Goal: Use online tool/utility: Utilize a website feature to perform a specific function

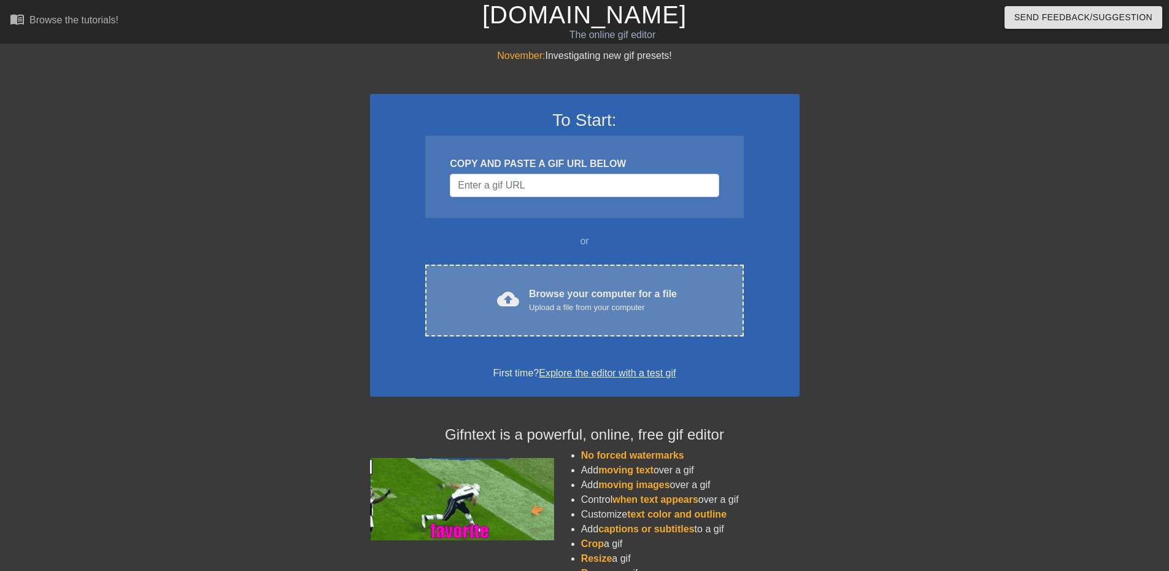
click at [602, 302] on div "Upload a file from your computer" at bounding box center [603, 307] width 148 height 12
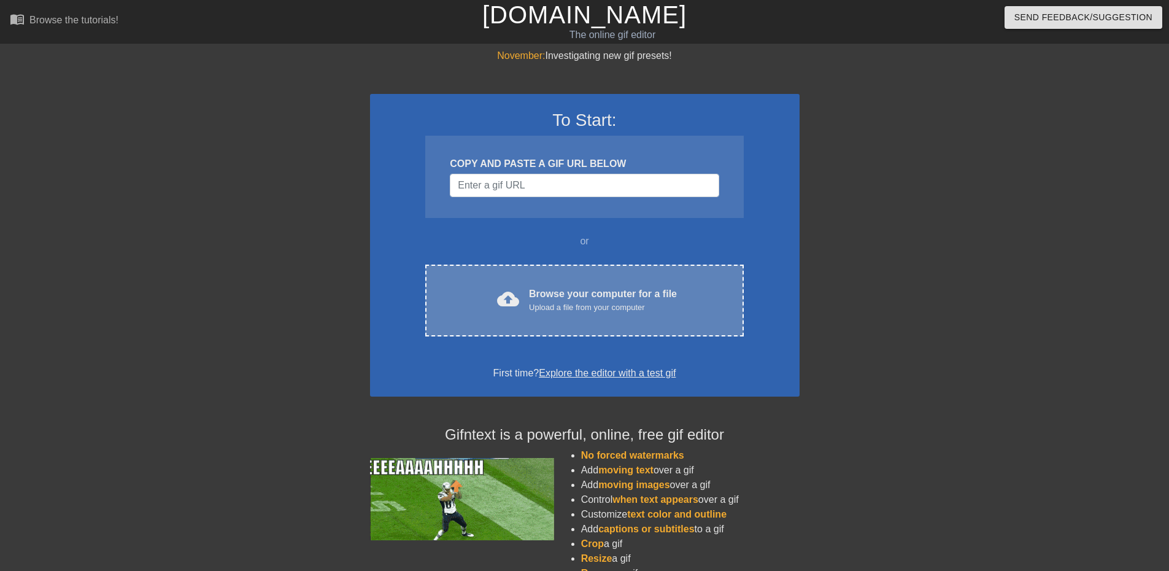
click at [613, 285] on div "cloud_upload Browse your computer for a file Upload a file from your computer C…" at bounding box center [584, 301] width 318 height 72
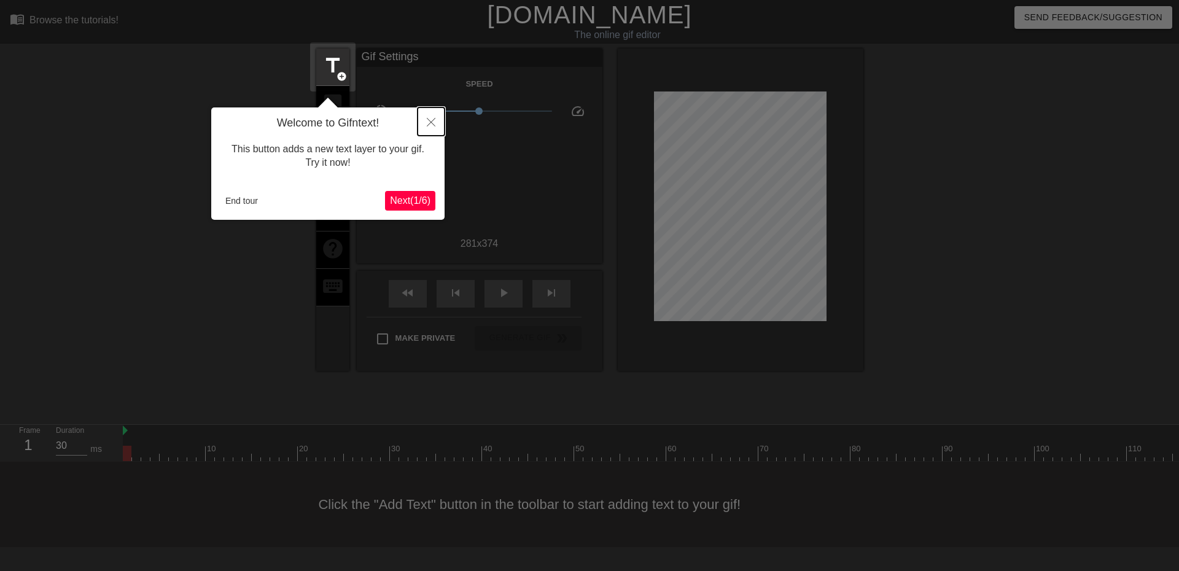
click at [421, 126] on button "Close" at bounding box center [430, 121] width 27 height 28
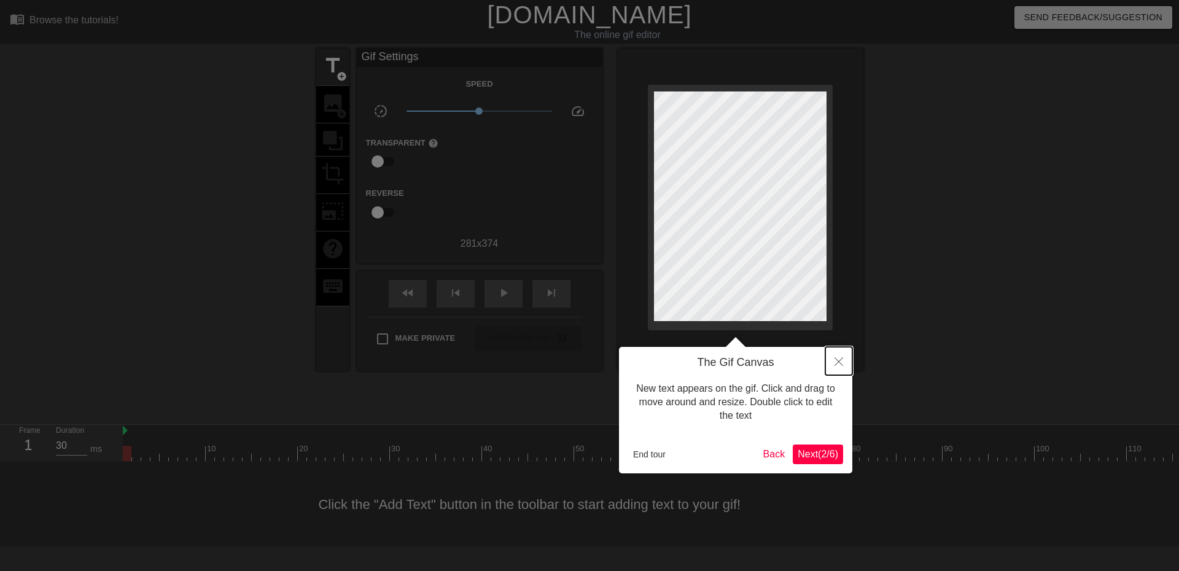
click at [842, 365] on icon "Close" at bounding box center [838, 361] width 9 height 9
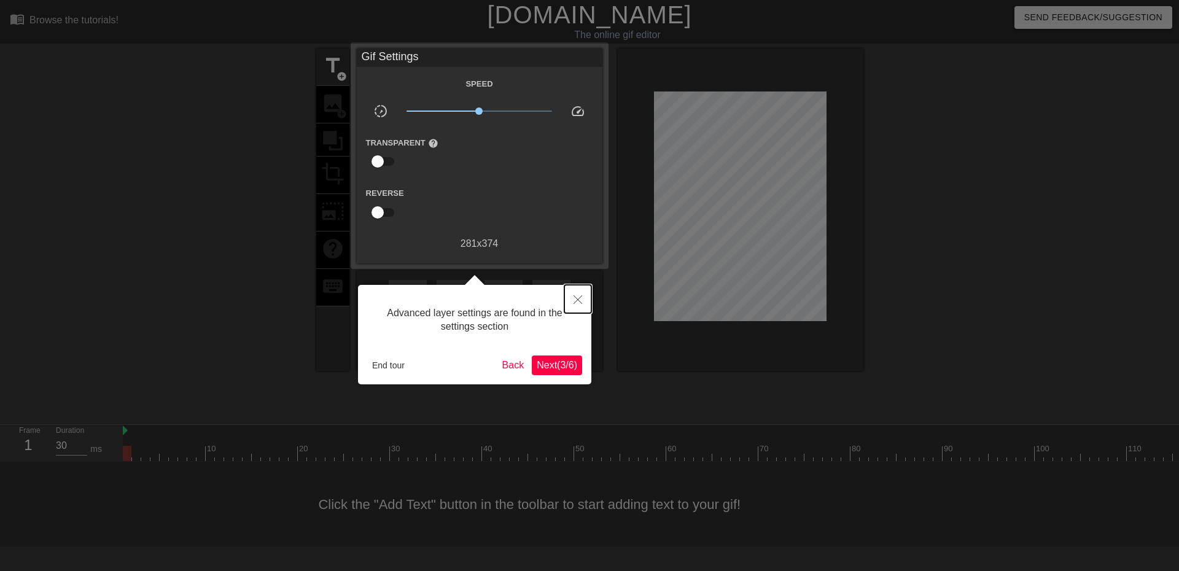
click at [584, 300] on button "Close" at bounding box center [577, 299] width 27 height 28
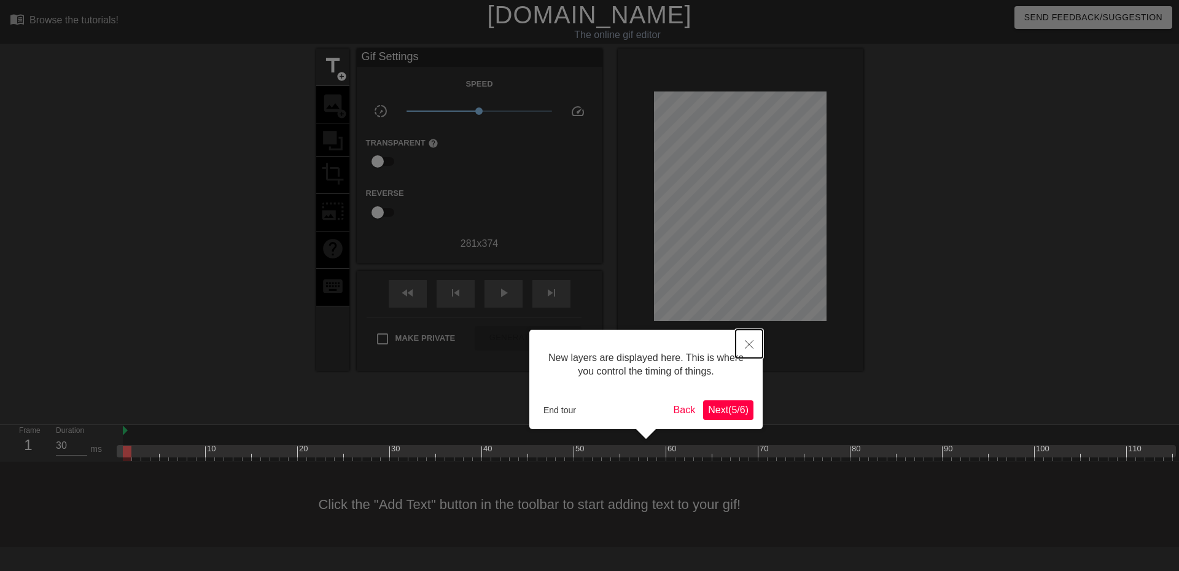
click at [755, 340] on button "Close" at bounding box center [748, 344] width 27 height 28
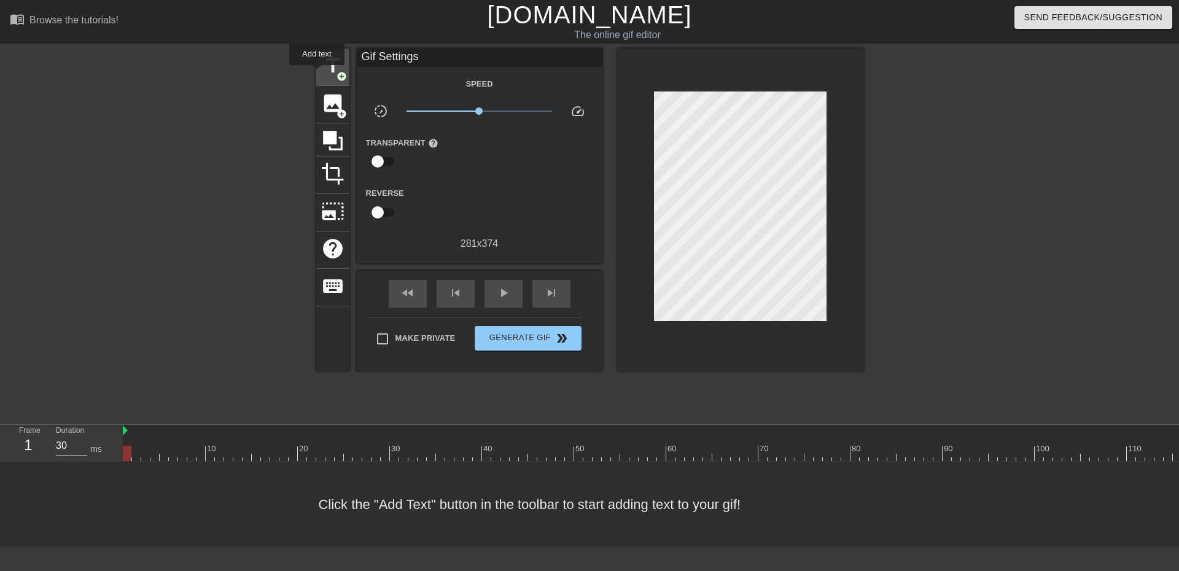
click at [318, 69] on div "title add_circle" at bounding box center [332, 66] width 33 height 37
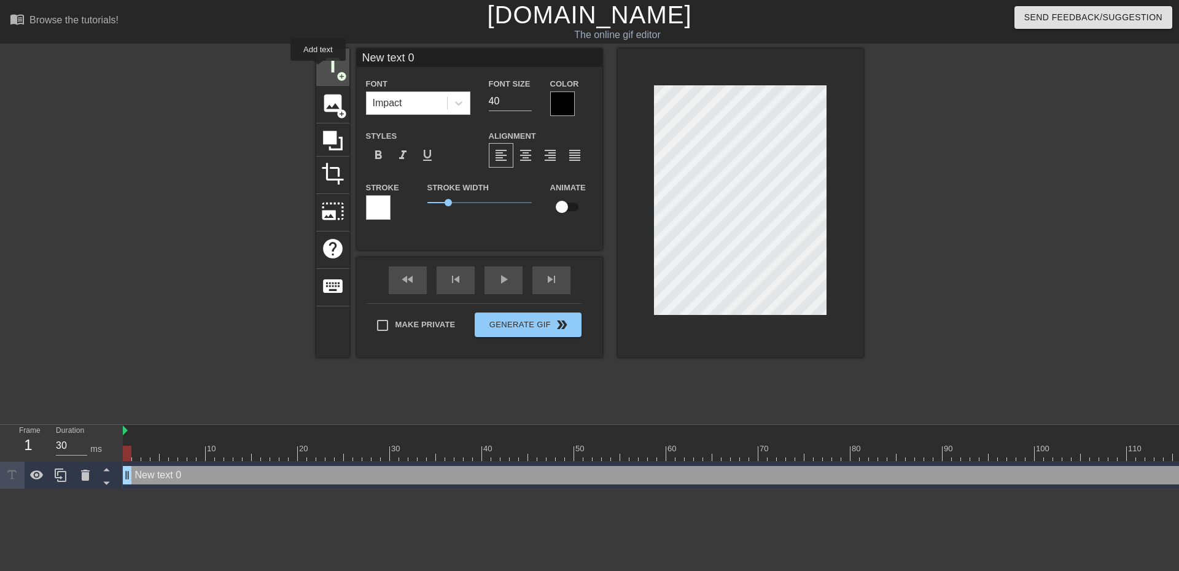
scroll to position [0, 0]
click at [508, 476] on div "New text 0 drag_handle drag_handle" at bounding box center [675, 475] width 1105 height 18
drag, startPoint x: 448, startPoint y: 50, endPoint x: 332, endPoint y: 37, distance: 116.8
click at [333, 41] on div "menu_book Browse the tutorials! [DOMAIN_NAME] The online gif editor Send Feedba…" at bounding box center [589, 244] width 1179 height 489
type input "N"
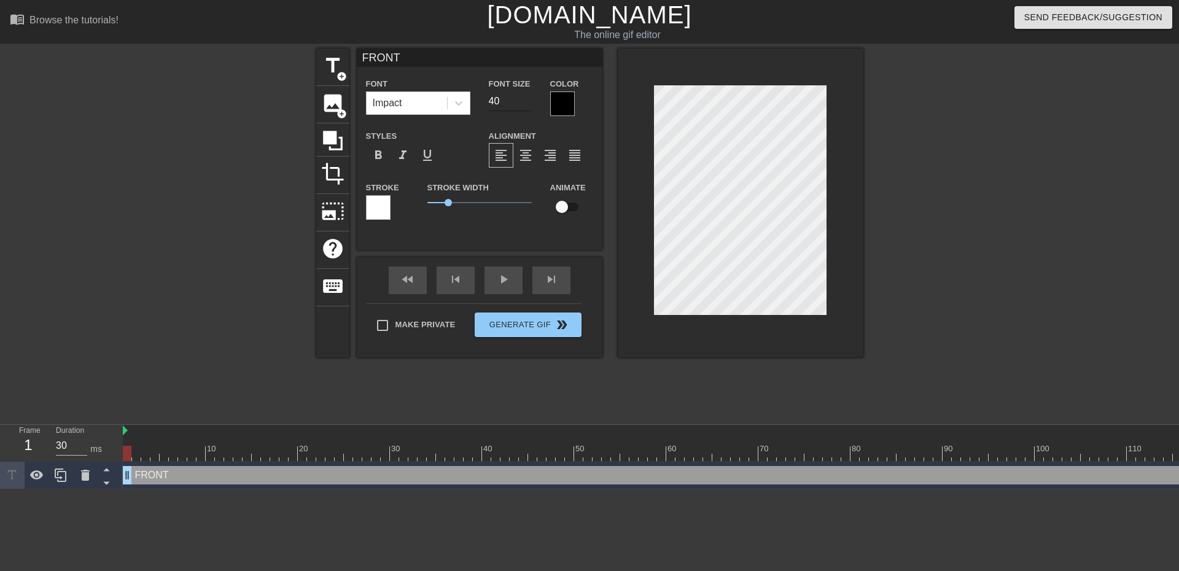
type input "FRONT"
drag, startPoint x: 503, startPoint y: 100, endPoint x: 473, endPoint y: 92, distance: 30.5
click at [473, 93] on div "Font Impact Font Size 40 Color" at bounding box center [480, 96] width 246 height 40
type input "30"
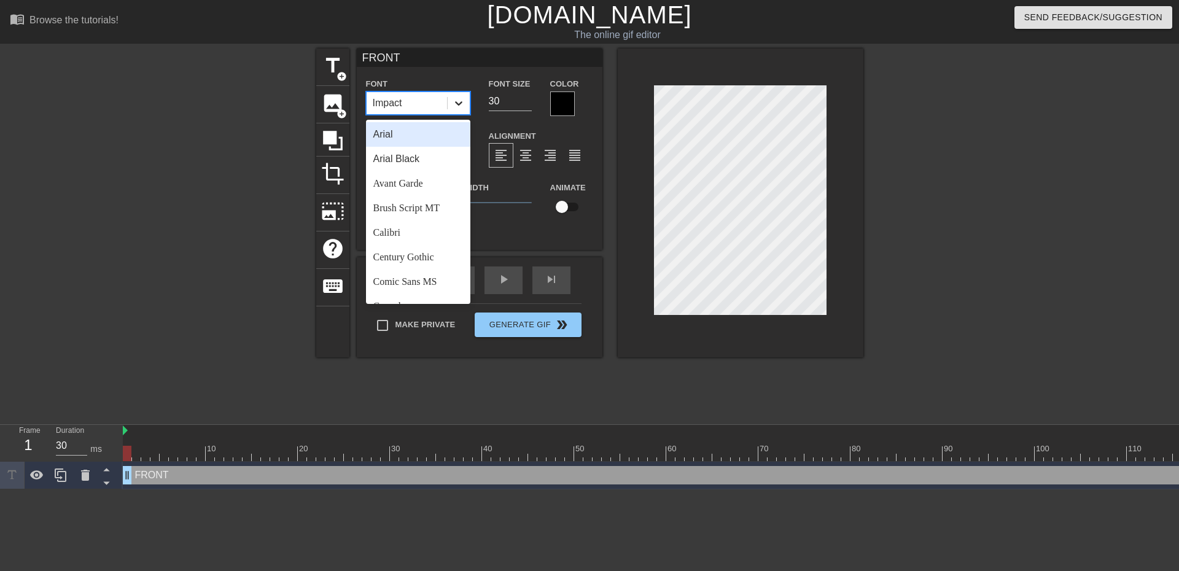
click at [461, 95] on div at bounding box center [459, 103] width 22 height 22
drag, startPoint x: 416, startPoint y: 269, endPoint x: 430, endPoint y: 259, distance: 16.7
click at [416, 268] on div "Trebuchet MS" at bounding box center [418, 264] width 104 height 25
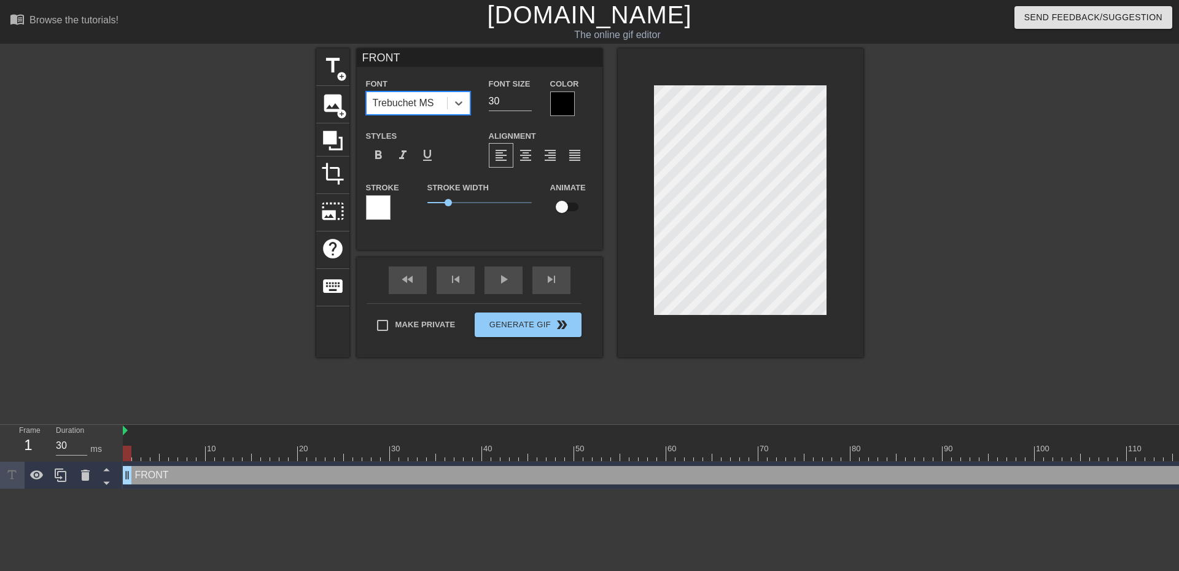
click at [553, 105] on div at bounding box center [562, 103] width 25 height 25
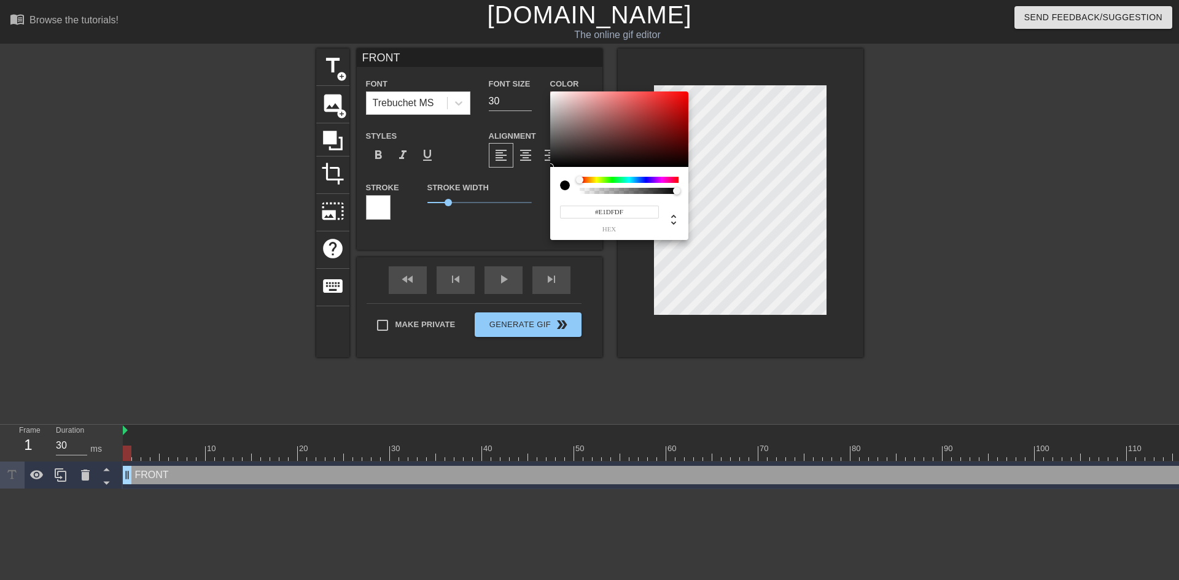
type input "#FFFFFF"
drag, startPoint x: 573, startPoint y: 124, endPoint x: 546, endPoint y: 87, distance: 45.7
click at [546, 87] on div "#FFFFFF hex" at bounding box center [589, 290] width 1179 height 580
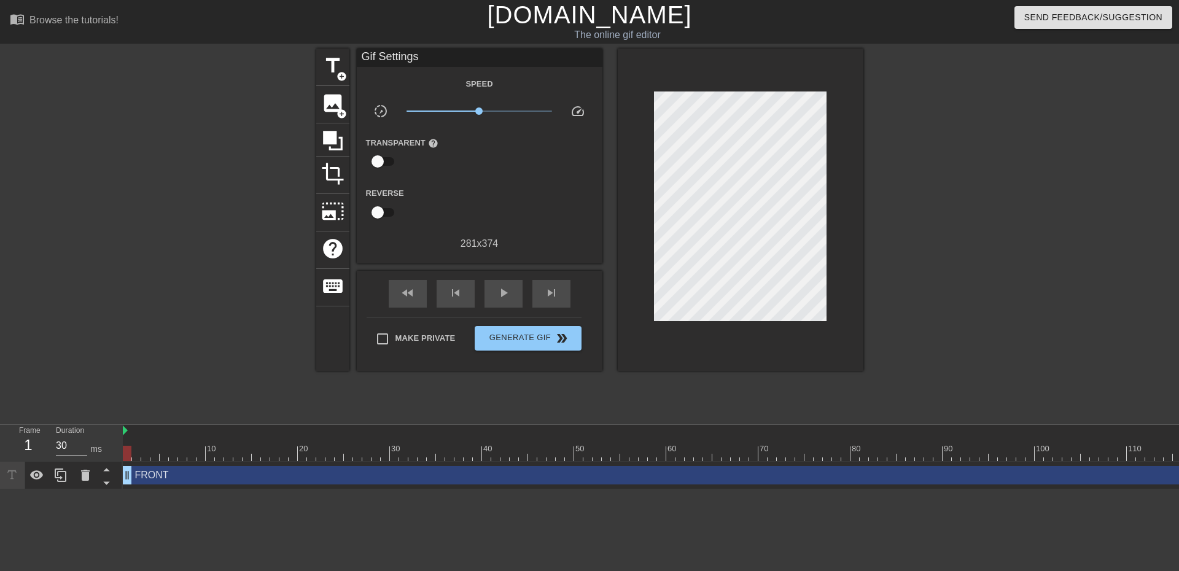
click at [697, 472] on div "FRONT drag_handle drag_handle" at bounding box center [675, 475] width 1105 height 18
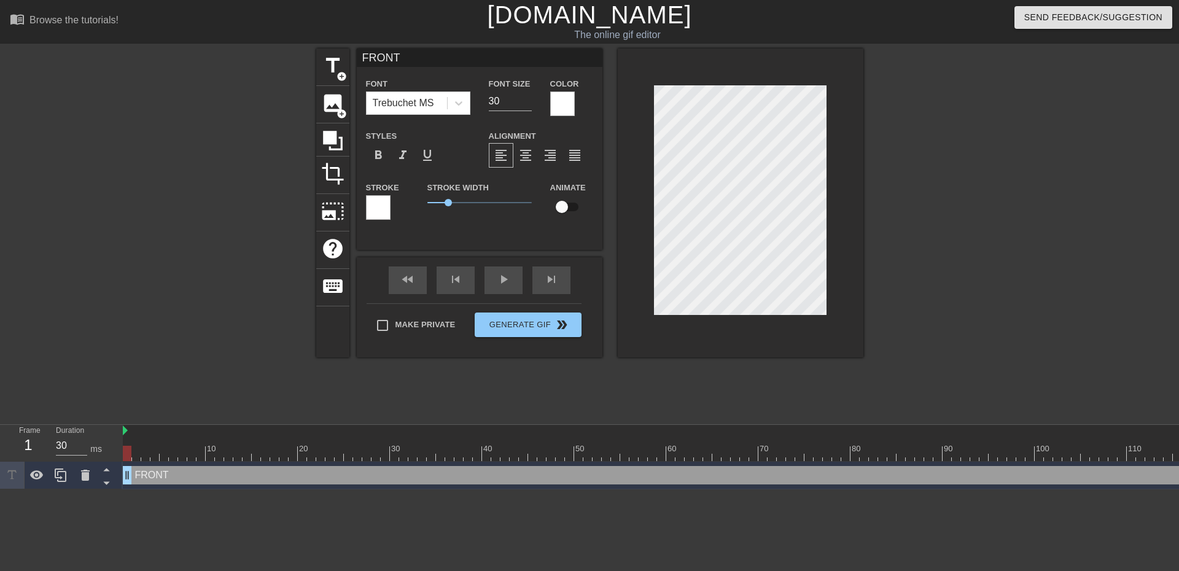
click at [939, 266] on div at bounding box center [970, 232] width 184 height 368
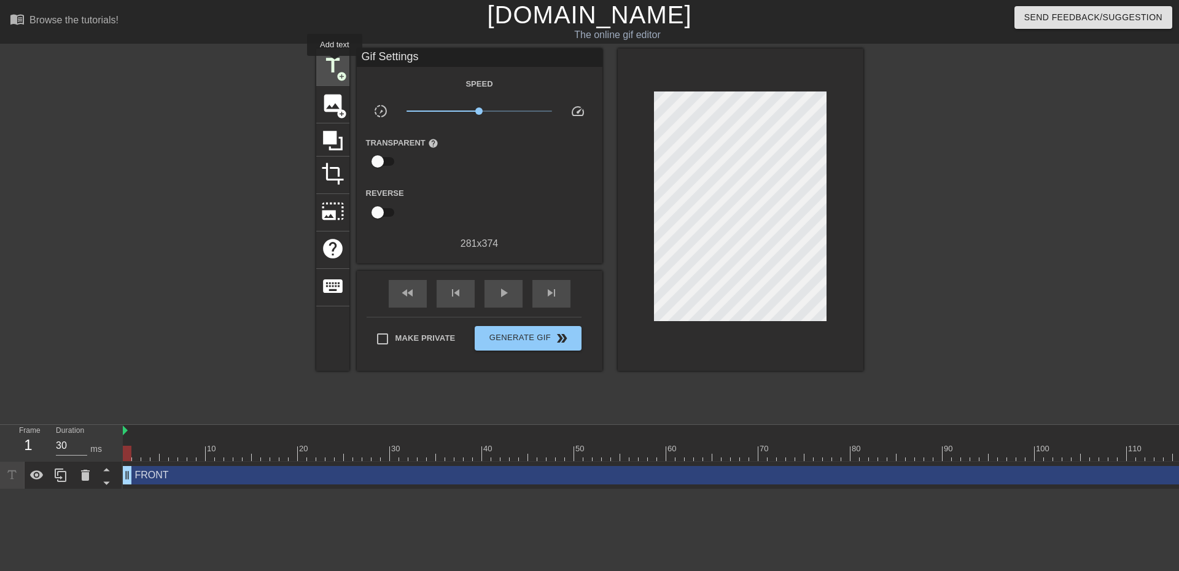
click at [335, 64] on span "title" at bounding box center [332, 65] width 23 height 23
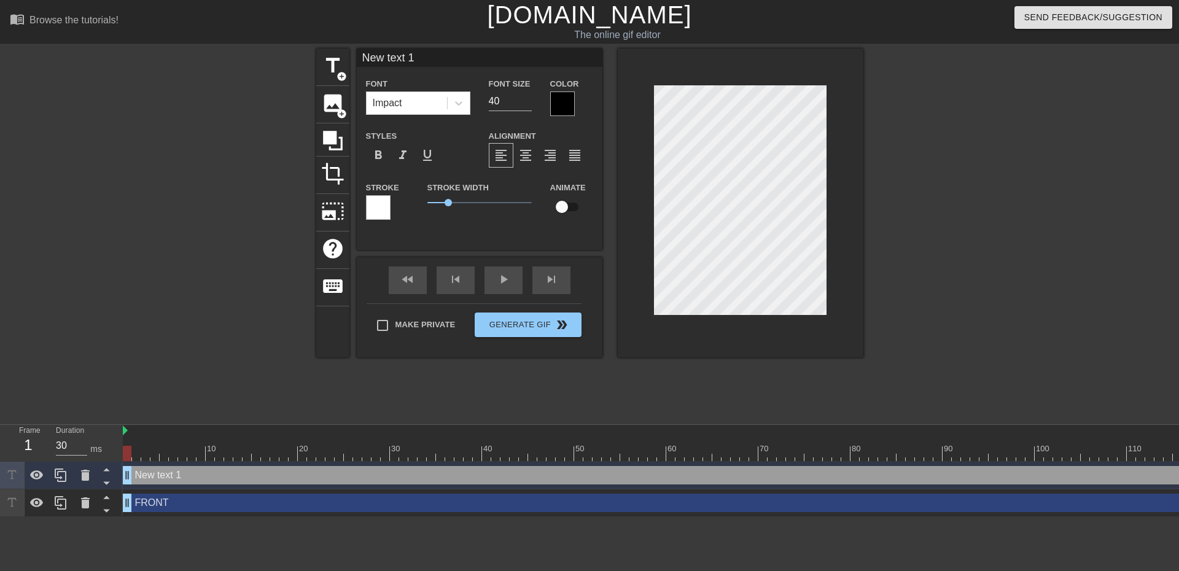
click at [559, 107] on div at bounding box center [562, 103] width 25 height 25
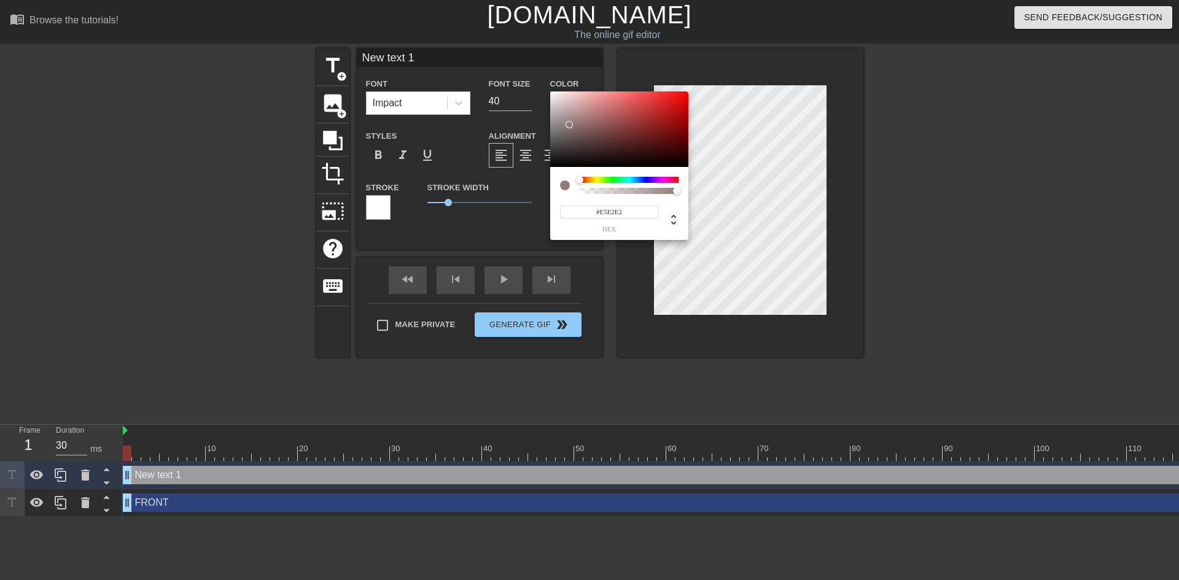
type input "#FFFFFF"
drag, startPoint x: 569, startPoint y: 125, endPoint x: 542, endPoint y: 91, distance: 43.2
click at [541, 85] on div "#FFFFFF hex" at bounding box center [589, 290] width 1179 height 580
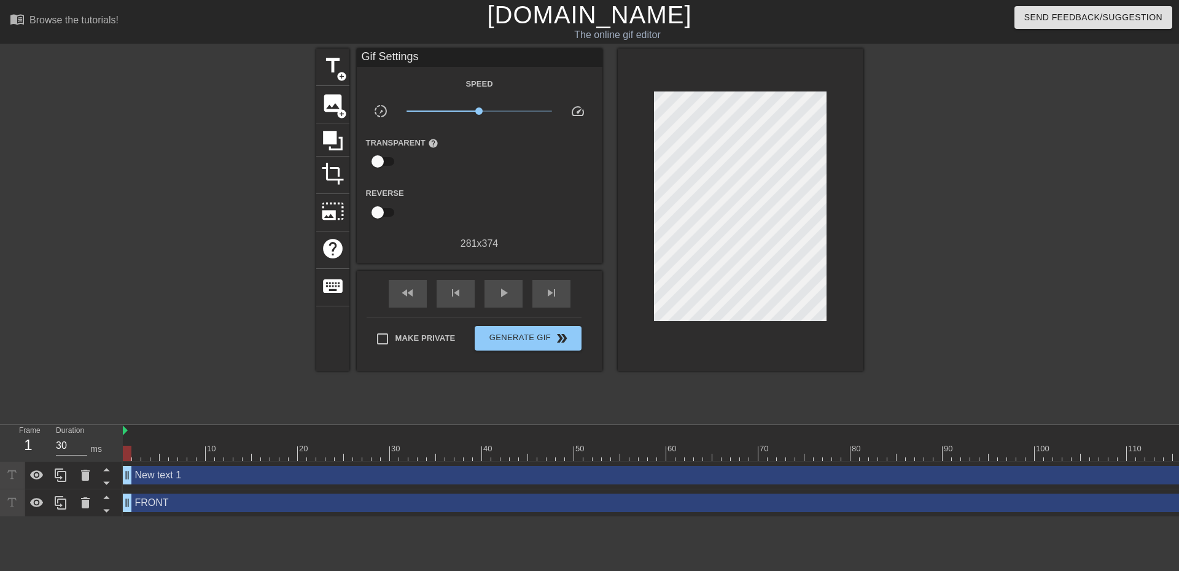
click at [558, 480] on div "New text 1 drag_handle drag_handle" at bounding box center [675, 475] width 1105 height 18
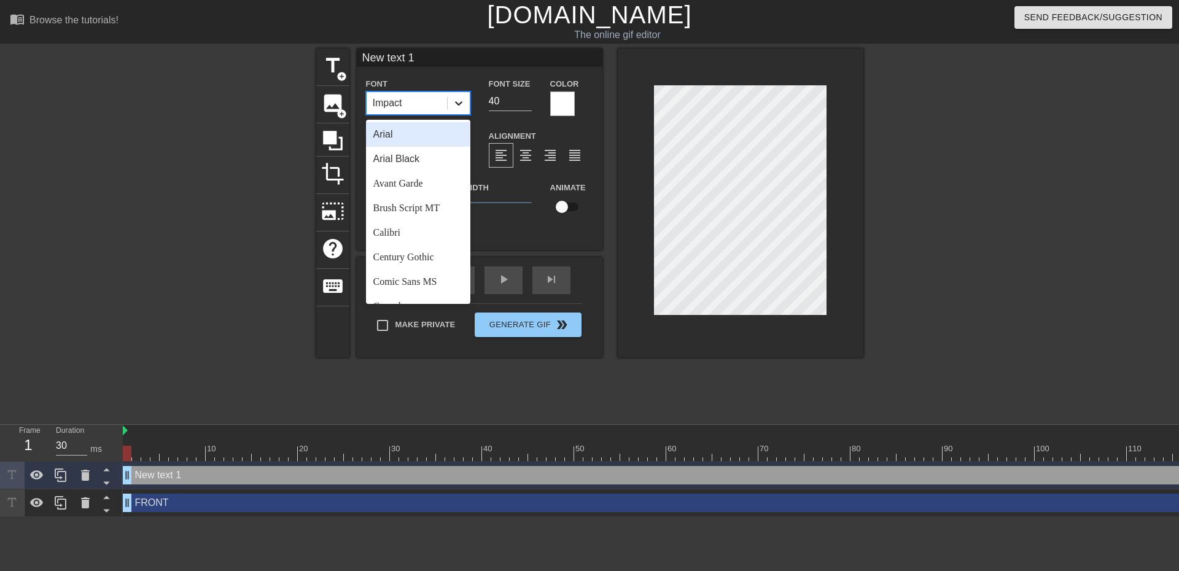
click at [452, 104] on icon at bounding box center [458, 103] width 12 height 12
click at [413, 260] on div "Trebuchet MS" at bounding box center [418, 264] width 104 height 25
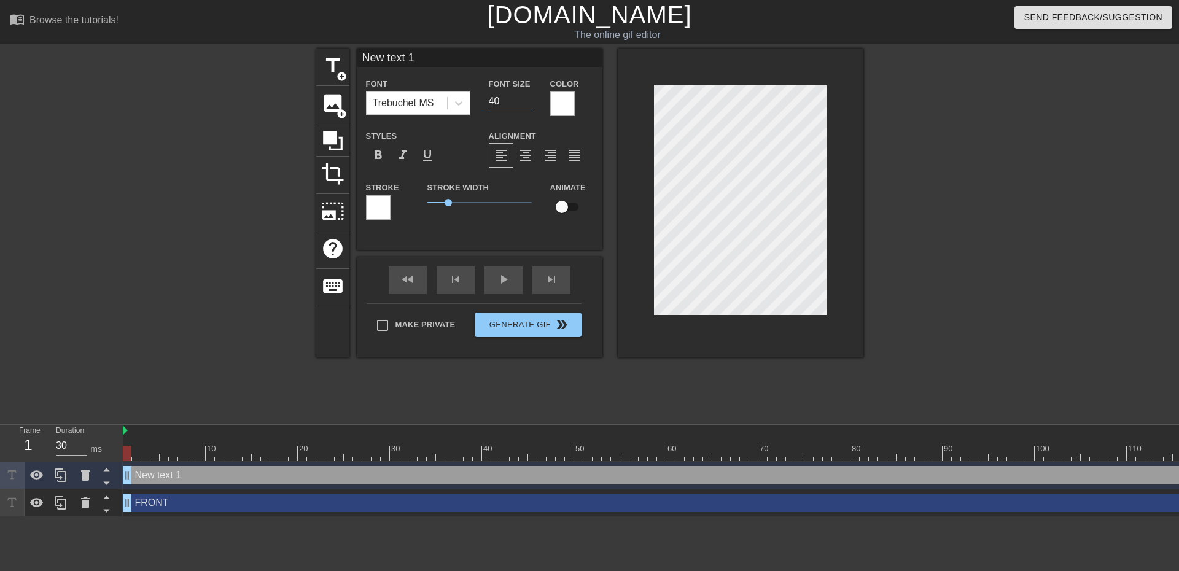
drag, startPoint x: 506, startPoint y: 95, endPoint x: 473, endPoint y: 95, distance: 33.2
click at [473, 95] on div "Font Trebuchet MS Font Size 40 Color" at bounding box center [480, 96] width 246 height 40
type input "30"
drag, startPoint x: 449, startPoint y: 61, endPoint x: 362, endPoint y: 55, distance: 87.3
click at [362, 56] on input "New text 1" at bounding box center [480, 57] width 246 height 18
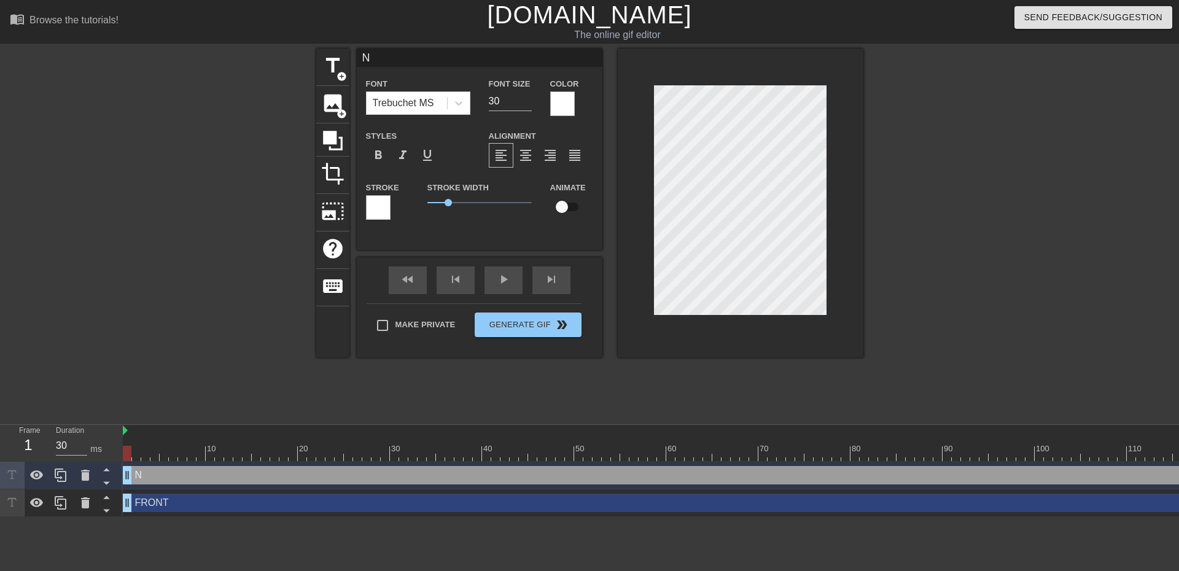
drag, startPoint x: 385, startPoint y: 56, endPoint x: 363, endPoint y: 56, distance: 21.5
click at [347, 55] on div "title add_circle image add_circle crop photo_size_select_large help keyboard N …" at bounding box center [589, 202] width 547 height 309
paste input "ão"
type input "Não passa nada"
drag, startPoint x: 447, startPoint y: 55, endPoint x: 333, endPoint y: 50, distance: 113.7
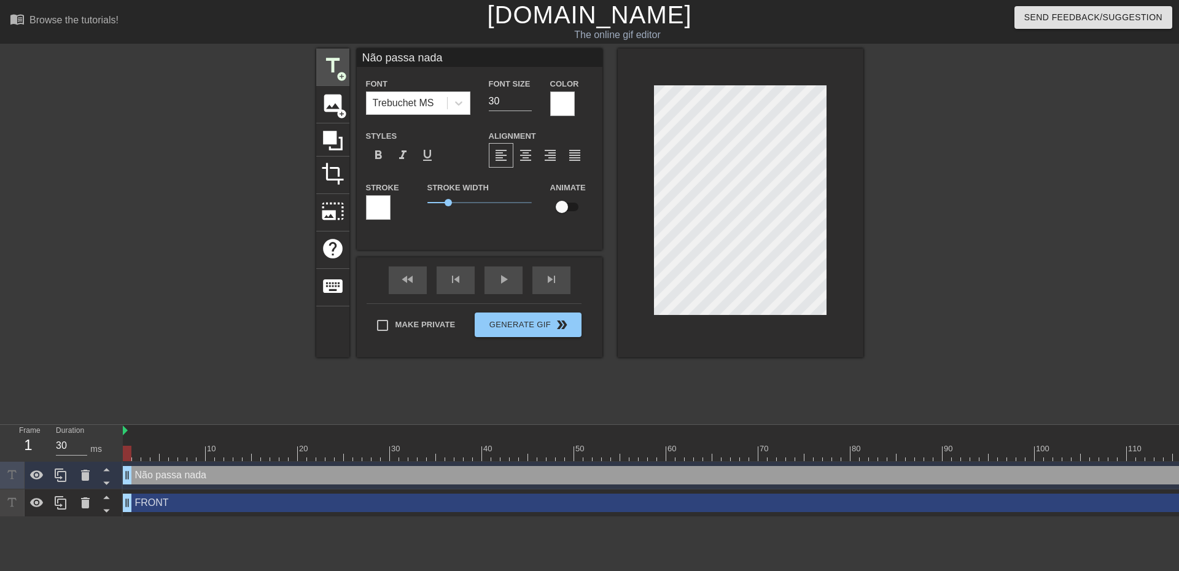
click at [333, 50] on div "title add_circle image add_circle crop photo_size_select_large help keyboard Nã…" at bounding box center [589, 202] width 547 height 309
click at [84, 478] on icon at bounding box center [85, 475] width 9 height 11
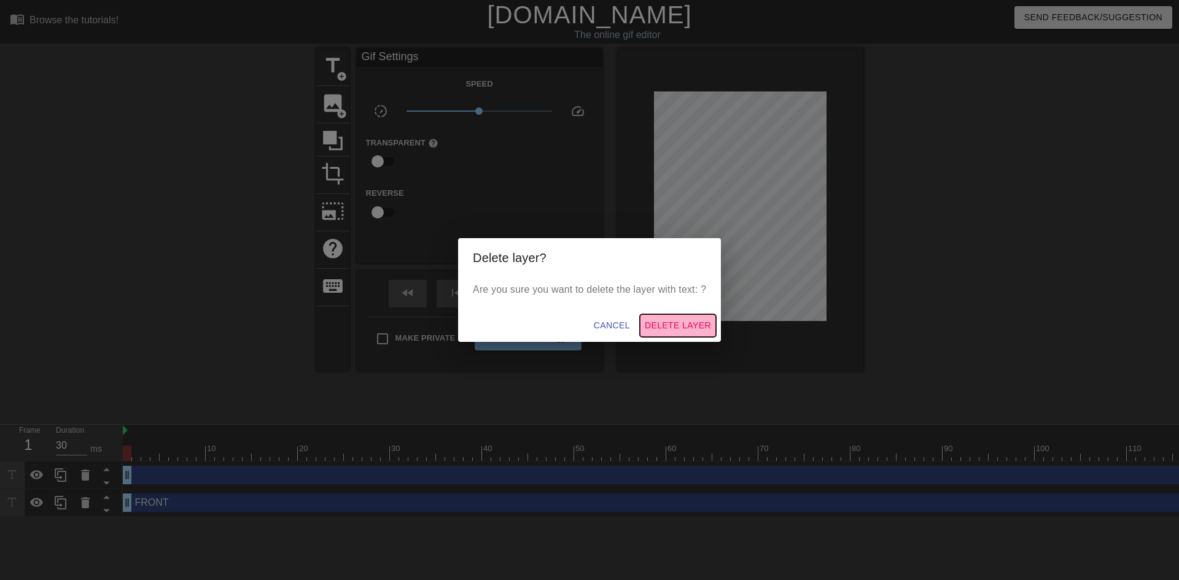
click at [671, 325] on span "Delete Layer" at bounding box center [678, 325] width 66 height 15
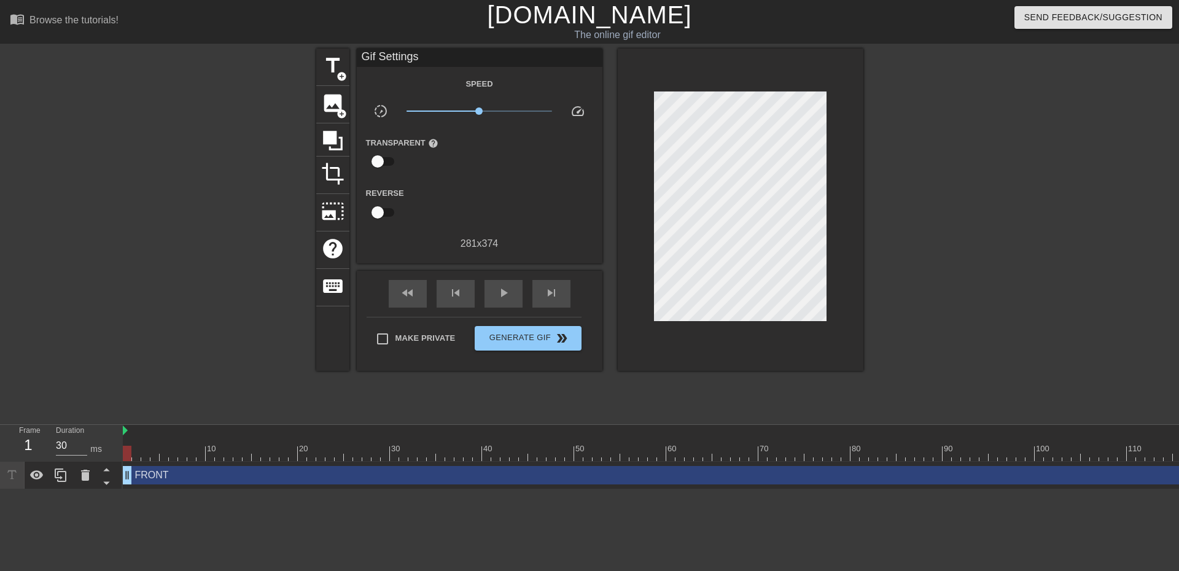
click at [352, 476] on div "FRONT drag_handle drag_handle" at bounding box center [675, 475] width 1105 height 18
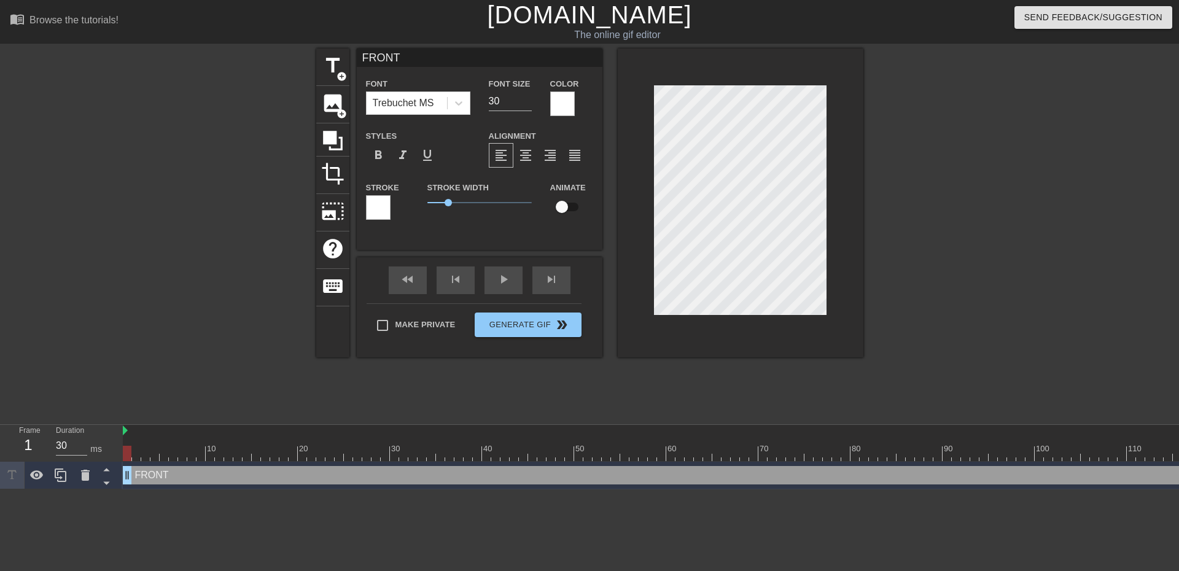
click at [360, 48] on input "FRONT" at bounding box center [480, 57] width 246 height 18
type input "ATENTO Á FRONT"
click at [562, 103] on div at bounding box center [562, 103] width 25 height 25
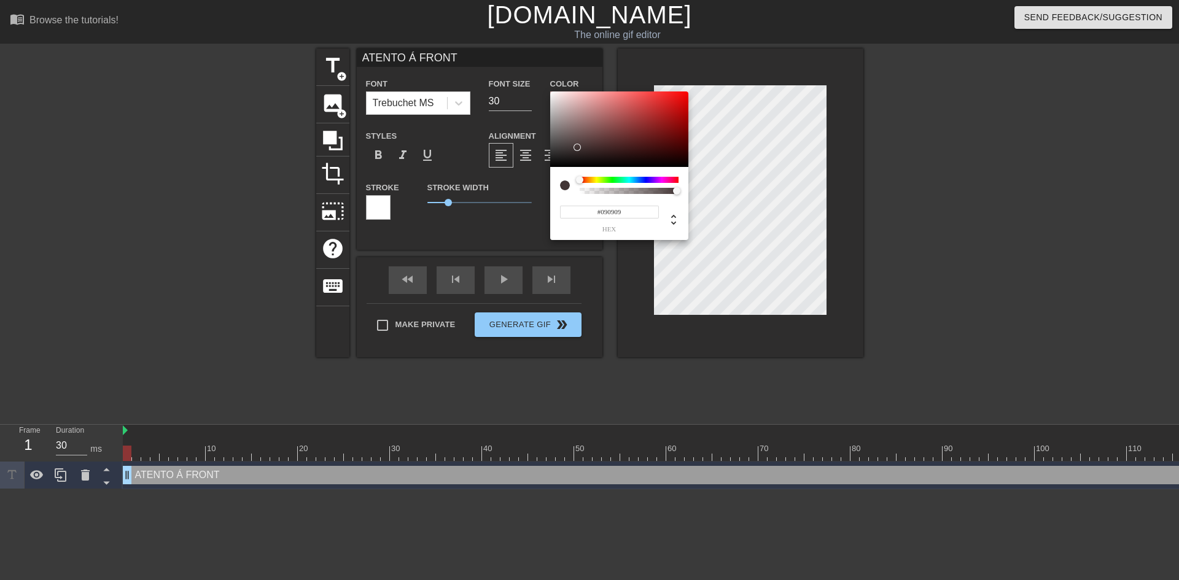
type input "#070707"
drag, startPoint x: 572, startPoint y: 149, endPoint x: 497, endPoint y: 180, distance: 81.5
click at [543, 165] on div "#070707 hex" at bounding box center [589, 290] width 1179 height 580
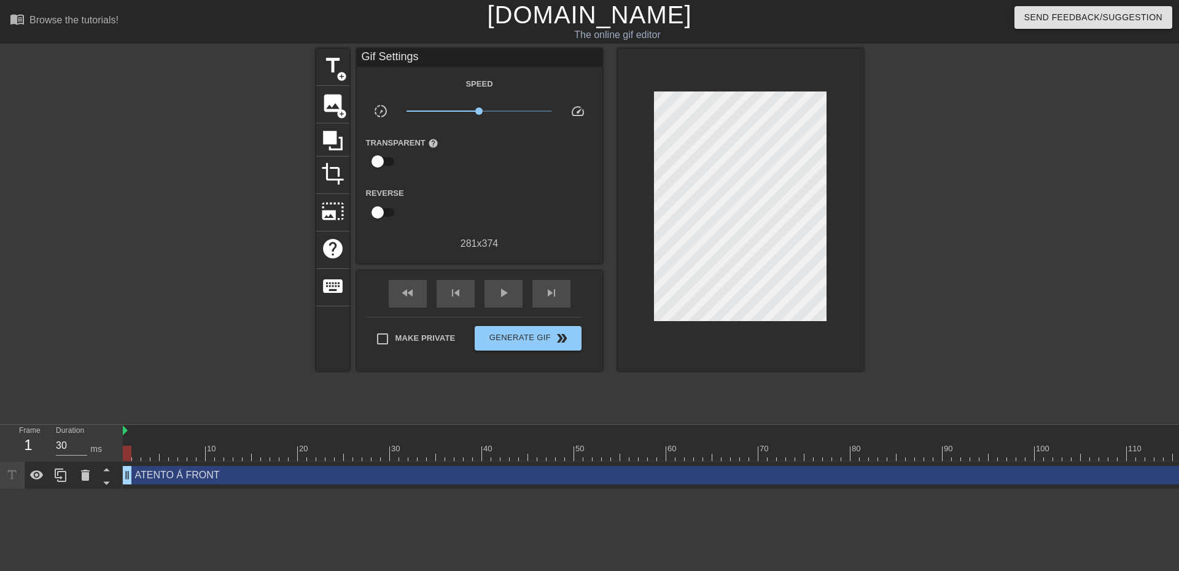
click at [666, 475] on div "ATENTO Á FRONT drag_handle drag_handle" at bounding box center [675, 475] width 1105 height 18
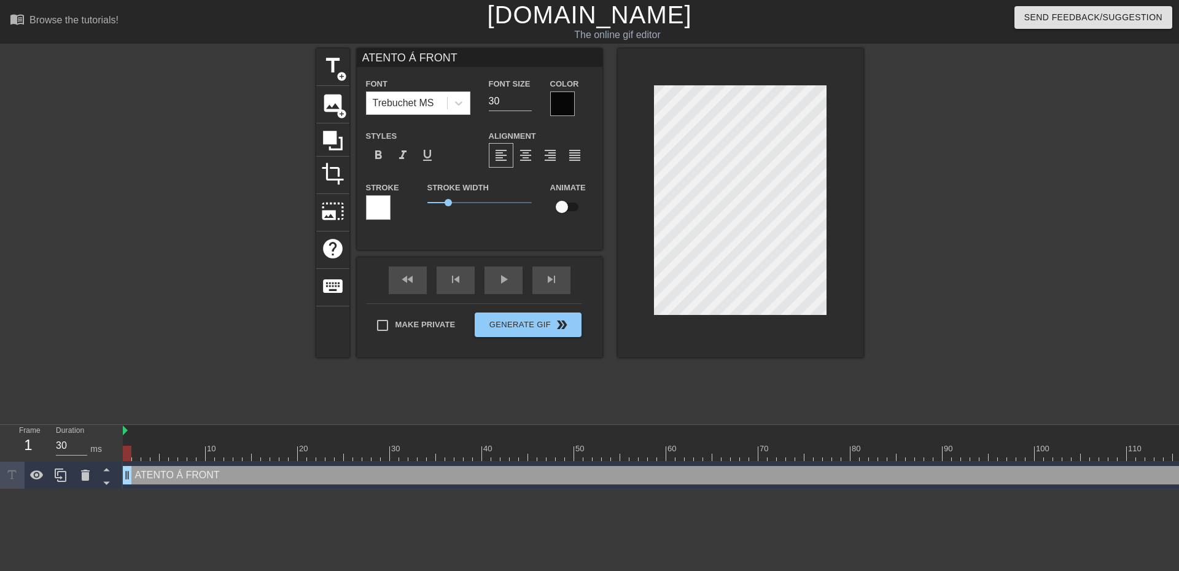
click at [383, 204] on div at bounding box center [378, 207] width 25 height 25
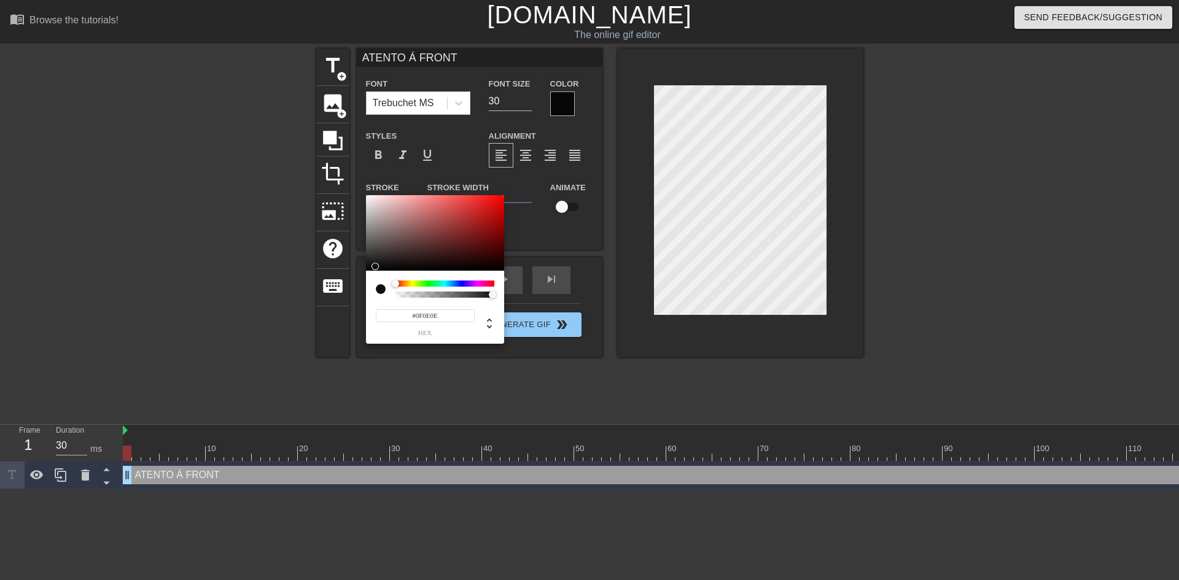
type input "#000000"
drag, startPoint x: 463, startPoint y: 214, endPoint x: 360, endPoint y: 274, distance: 119.6
click at [360, 274] on div "#000000 hex" at bounding box center [589, 290] width 1179 height 580
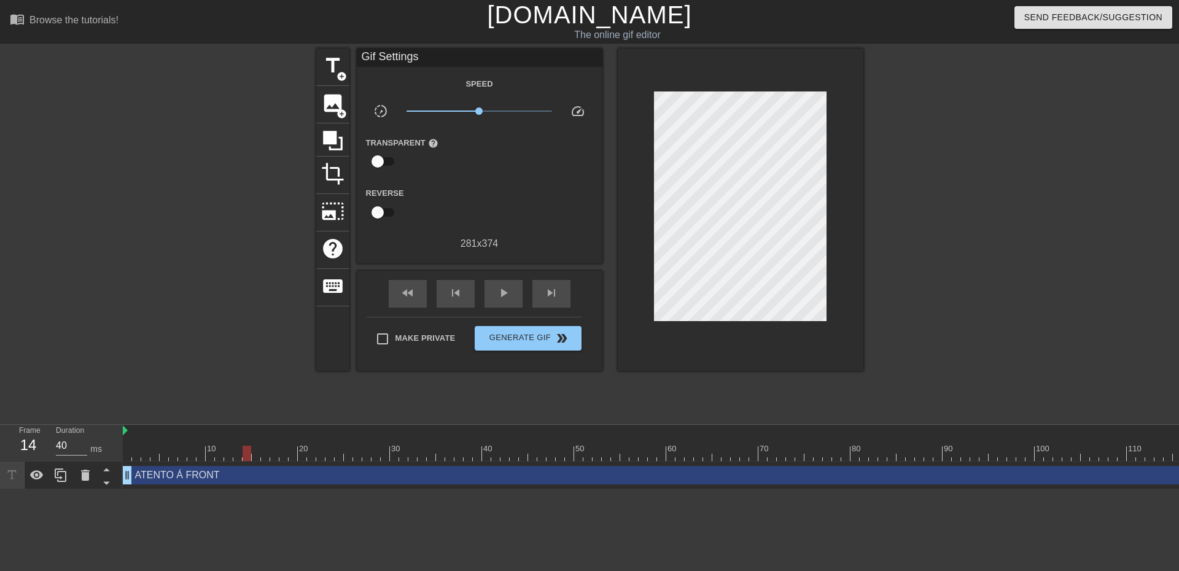
type input "30"
drag, startPoint x: 128, startPoint y: 451, endPoint x: 238, endPoint y: 440, distance: 109.9
click at [238, 440] on div "10 20 30 40 50 60 70 80 90 100 110 120" at bounding box center [675, 443] width 1105 height 36
click at [335, 64] on span "title" at bounding box center [332, 65] width 23 height 23
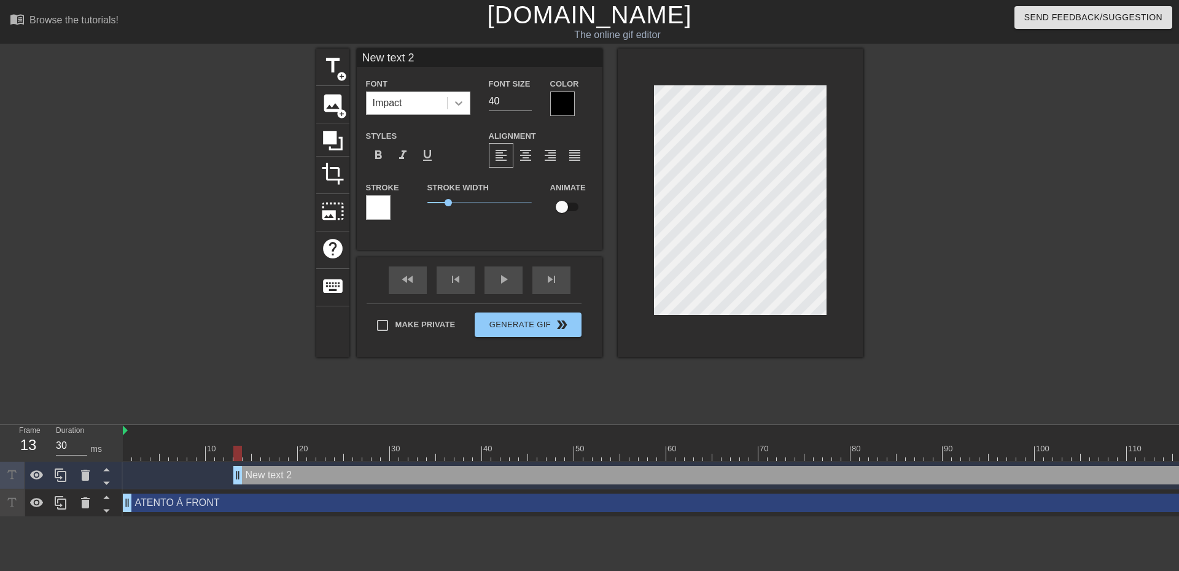
click at [463, 110] on div at bounding box center [459, 103] width 22 height 22
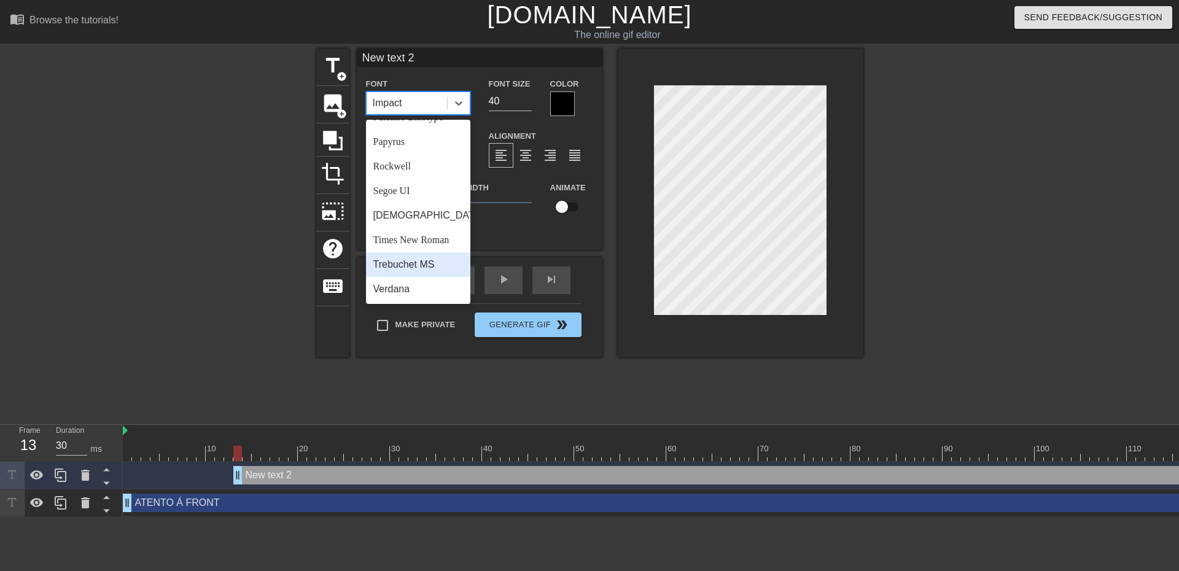
click at [421, 259] on div "Trebuchet MS" at bounding box center [418, 264] width 104 height 25
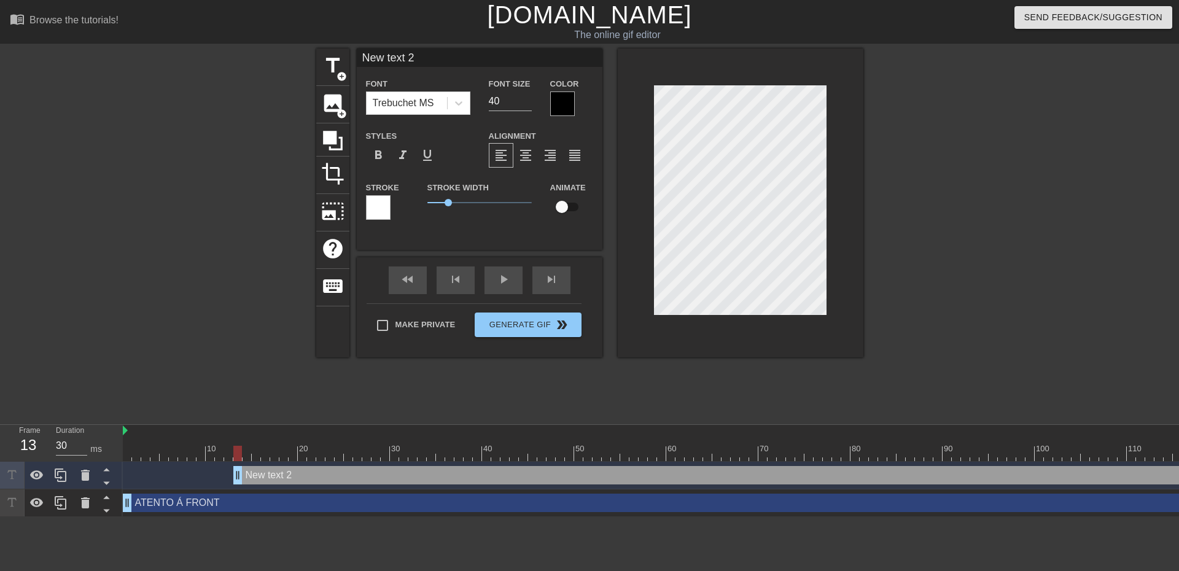
click at [379, 208] on div at bounding box center [378, 207] width 25 height 25
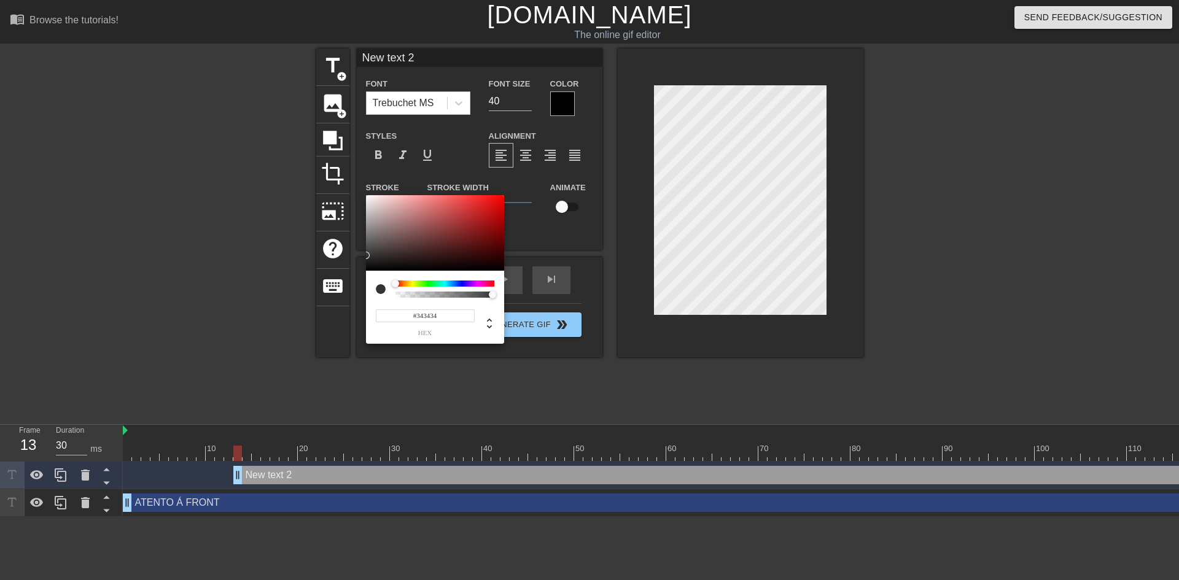
type input "#000000"
drag, startPoint x: 460, startPoint y: 243, endPoint x: 316, endPoint y: 285, distance: 150.2
click at [316, 285] on div "#000000 hex" at bounding box center [589, 290] width 1179 height 580
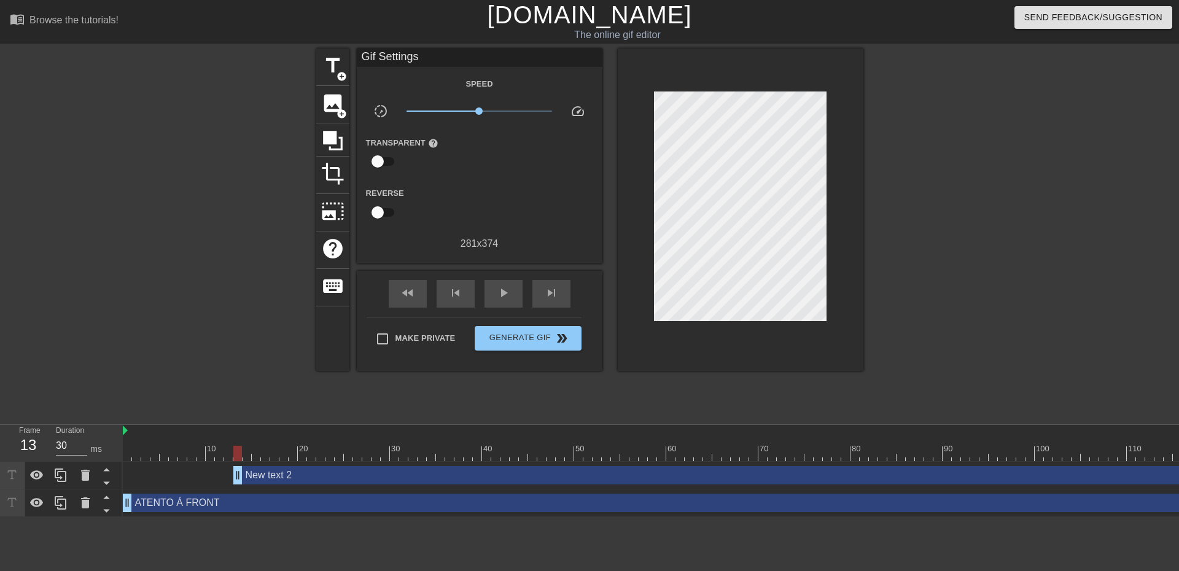
click at [388, 476] on div "New text 2 drag_handle drag_handle" at bounding box center [730, 475] width 995 height 18
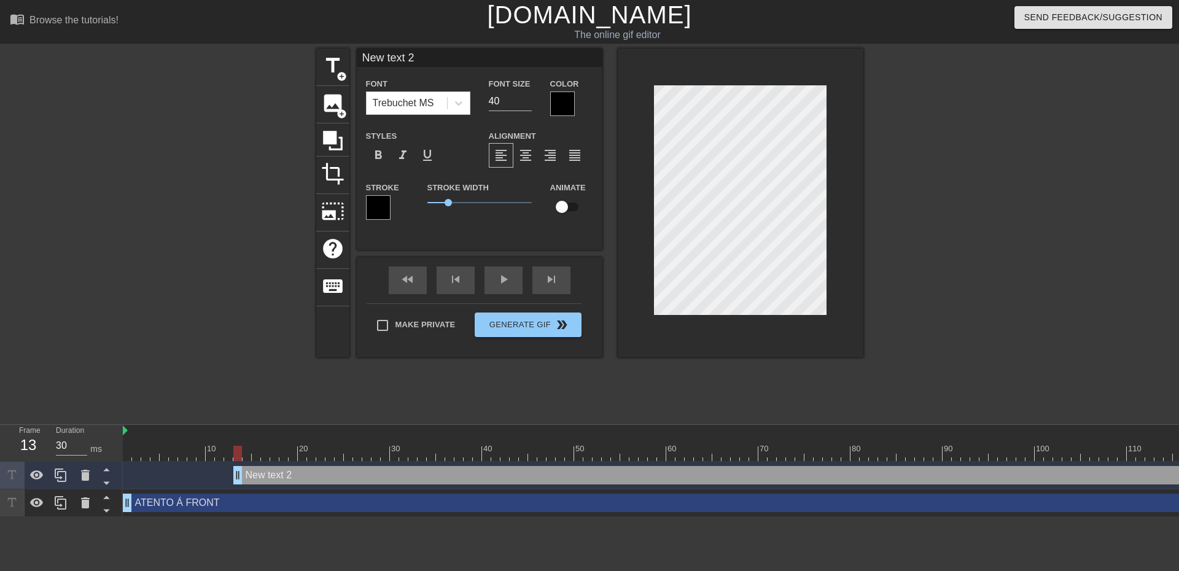
drag, startPoint x: 382, startPoint y: 60, endPoint x: 355, endPoint y: 59, distance: 27.6
click at [360, 60] on input "New text 2" at bounding box center [480, 57] width 246 height 18
type input "Z"
type input "_"
type input "Z"
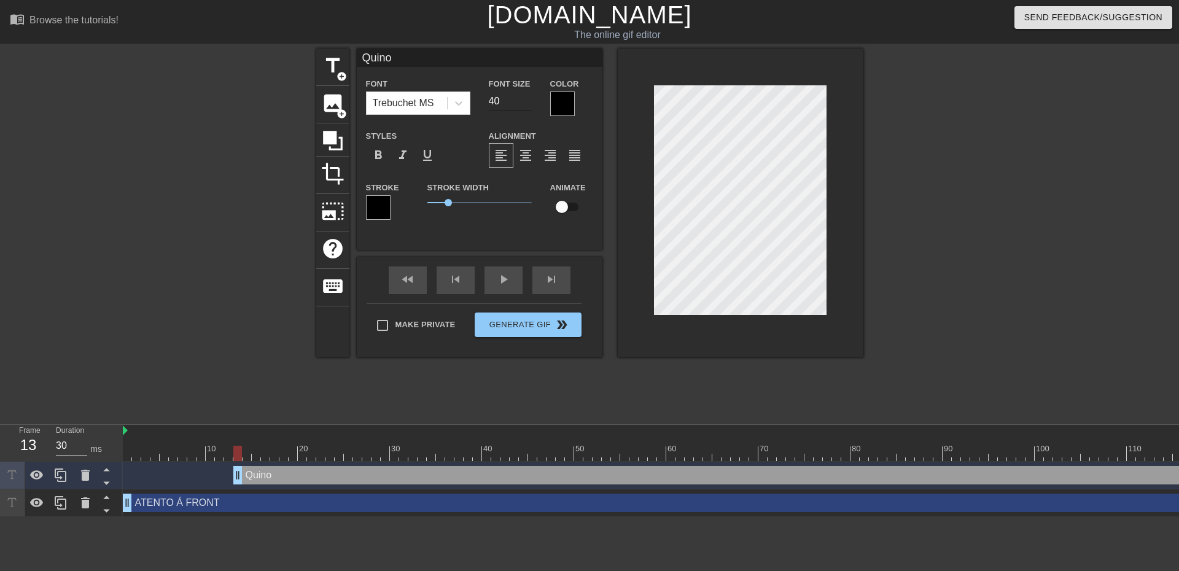
type input "Quino"
drag, startPoint x: 502, startPoint y: 103, endPoint x: 475, endPoint y: 99, distance: 27.2
click at [475, 99] on div "Font Trebuchet MS Font Size 40 Color" at bounding box center [480, 96] width 246 height 40
type input "2"
type input "30"
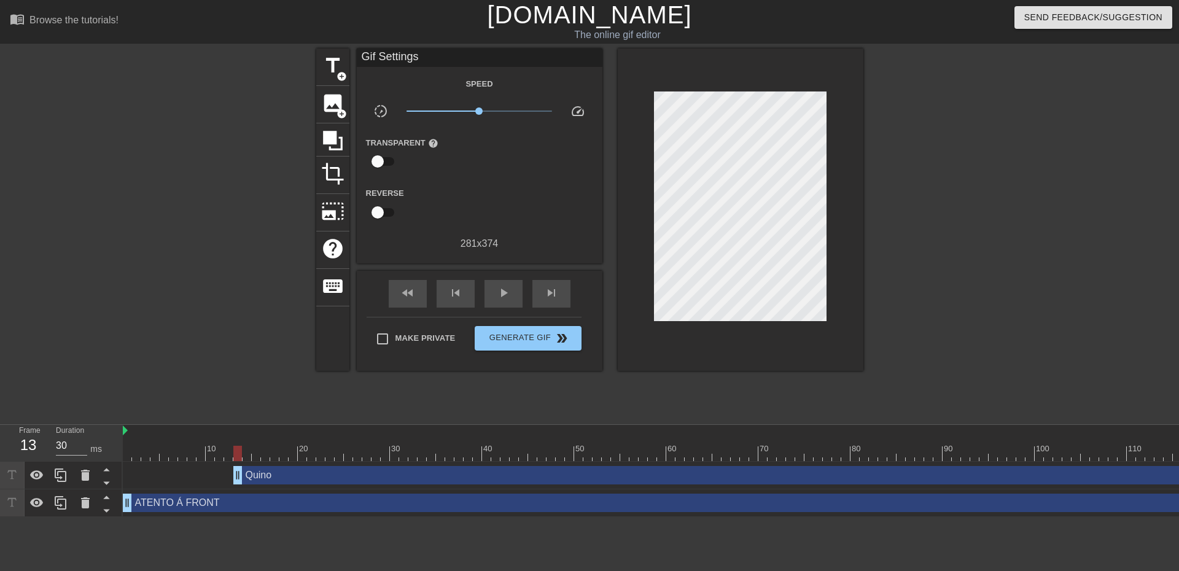
click at [728, 389] on div "title add_circle image add_circle crop photo_size_select_large help keyboard Gi…" at bounding box center [589, 232] width 547 height 368
click at [708, 470] on div "Quino drag_handle drag_handle" at bounding box center [730, 475] width 995 height 18
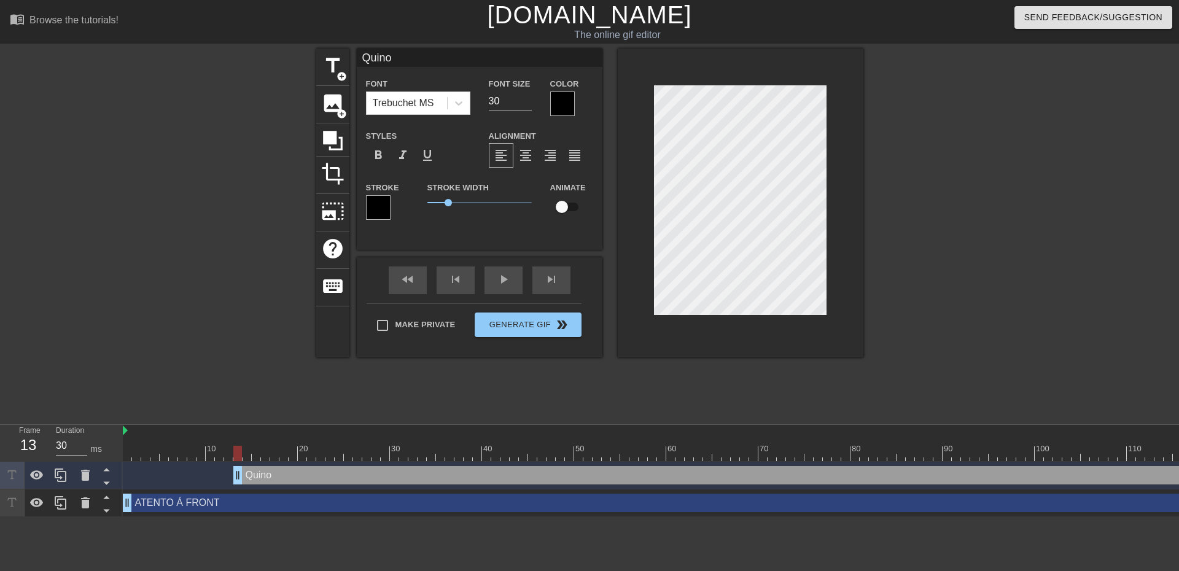
click at [565, 111] on div at bounding box center [562, 103] width 25 height 25
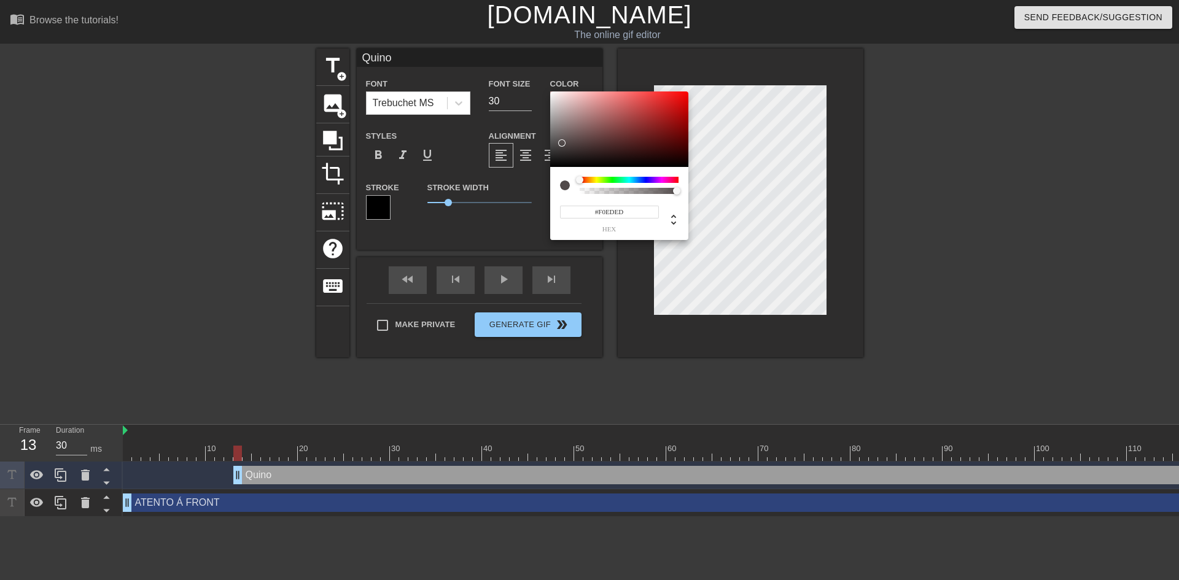
type input "#FFFFFF"
drag, startPoint x: 567, startPoint y: 144, endPoint x: 549, endPoint y: 90, distance: 57.7
click at [549, 90] on div "#FFFFFF hex" at bounding box center [589, 290] width 1179 height 580
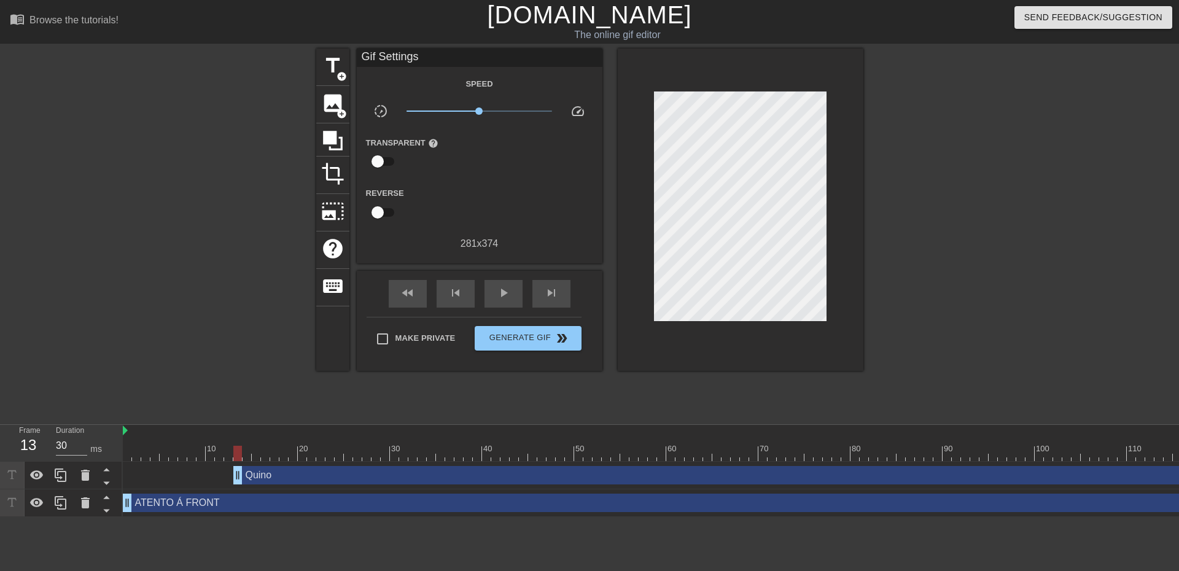
click at [584, 471] on div "Quino drag_handle drag_handle" at bounding box center [730, 475] width 995 height 18
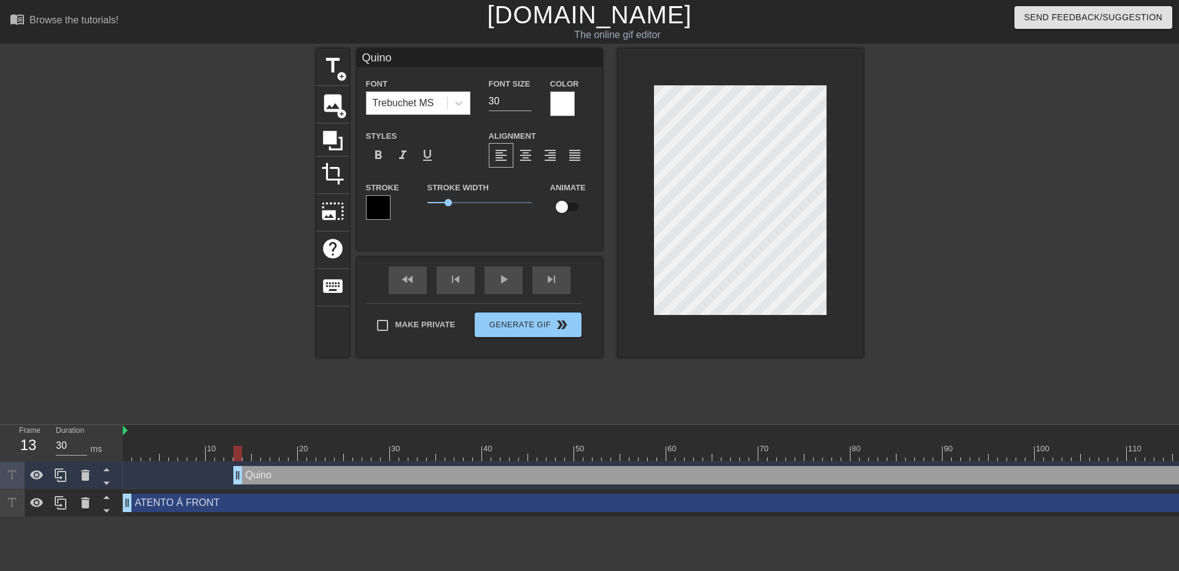
click at [374, 208] on div at bounding box center [378, 207] width 25 height 25
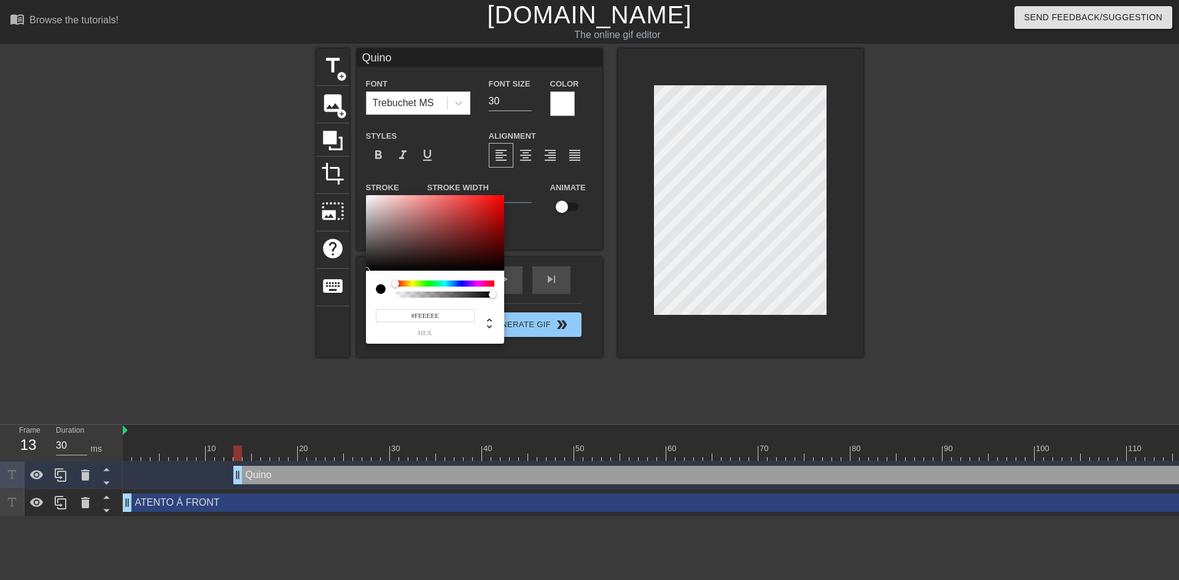
type input "#FFFFFF"
drag, startPoint x: 451, startPoint y: 218, endPoint x: 340, endPoint y: 188, distance: 114.5
click at [340, 188] on div "#FFFFFF hex" at bounding box center [589, 290] width 1179 height 580
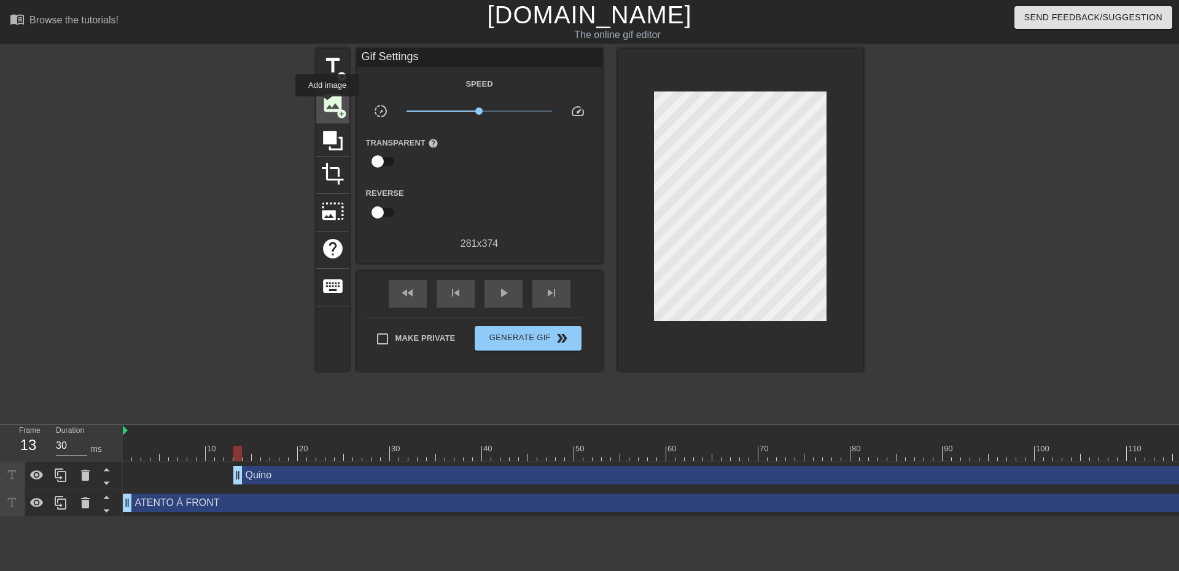
click at [327, 105] on span "image" at bounding box center [332, 102] width 23 height 23
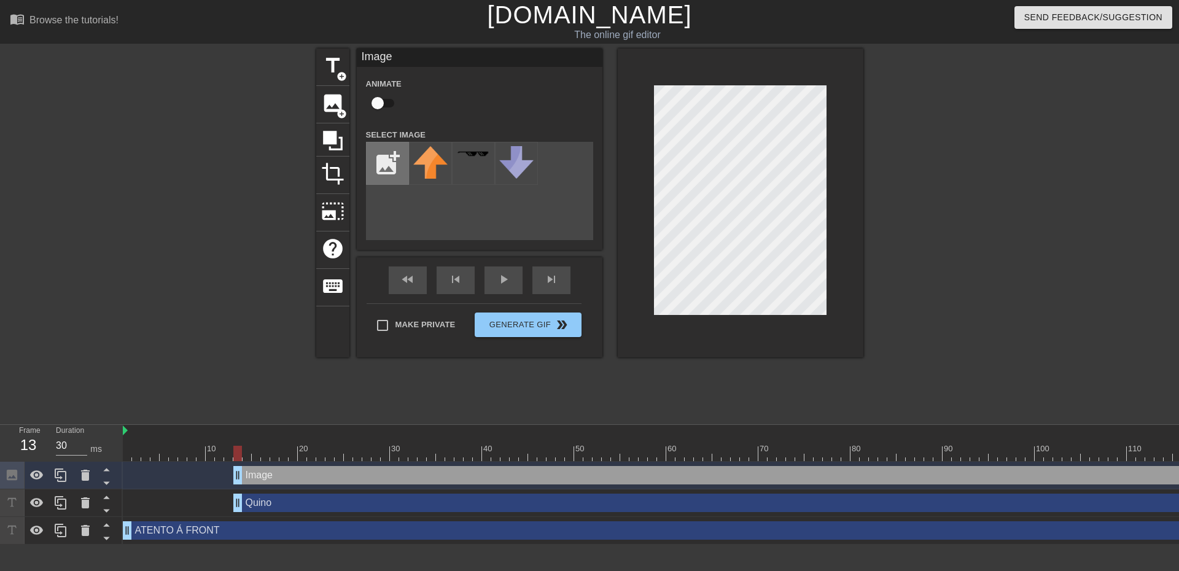
click at [382, 155] on input "file" at bounding box center [387, 163] width 42 height 42
type input "C:\fakepath\Captura de ecrã [DATE] 024935.png"
click at [425, 165] on img at bounding box center [430, 163] width 34 height 34
click at [538, 505] on div "Quino drag_handle drag_handle" at bounding box center [730, 503] width 995 height 18
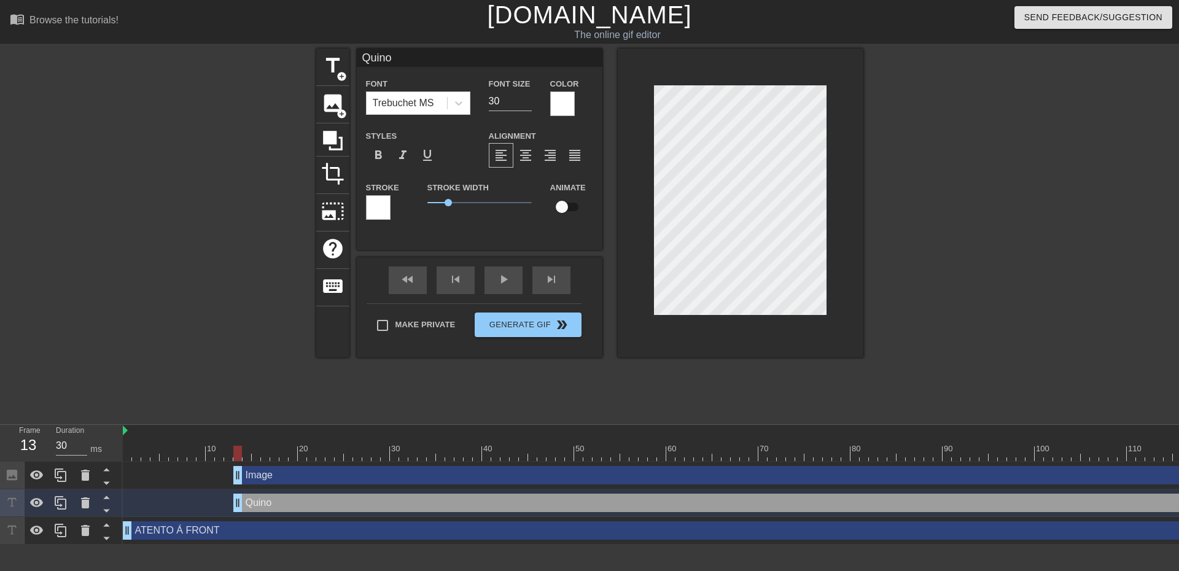
click at [551, 475] on div "Image drag_handle drag_handle" at bounding box center [730, 475] width 995 height 18
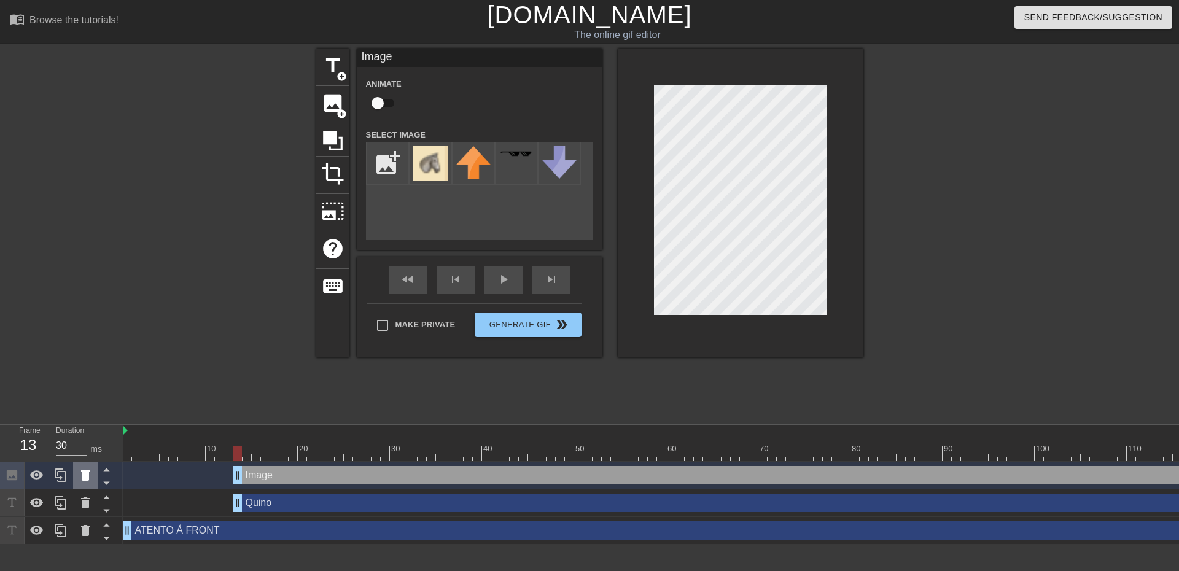
click at [88, 472] on icon at bounding box center [85, 475] width 9 height 11
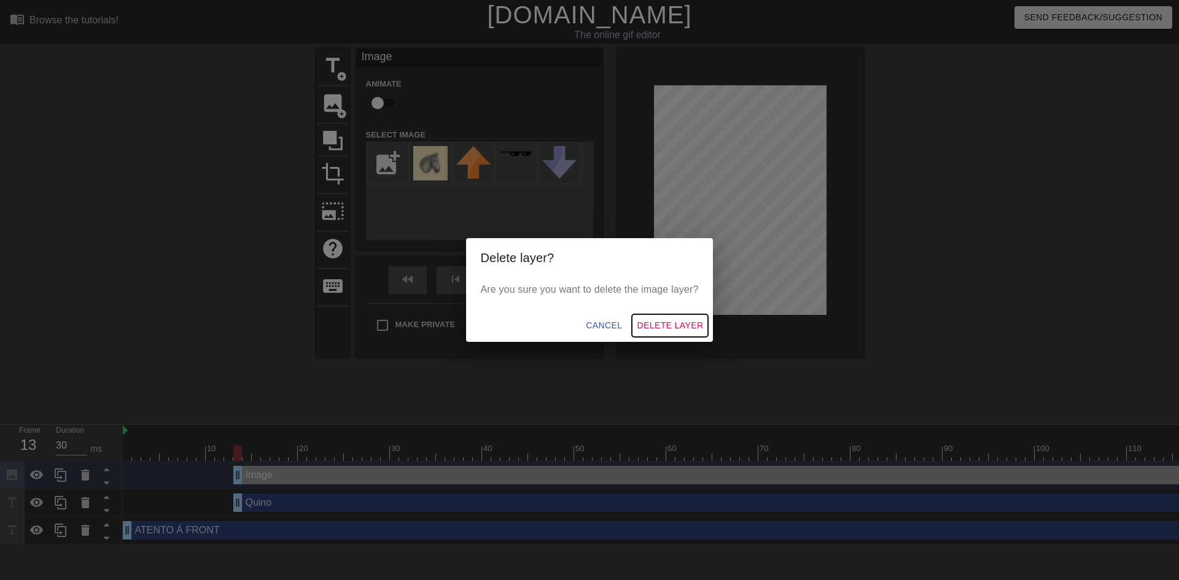
click at [689, 324] on span "Delete Layer" at bounding box center [670, 325] width 66 height 15
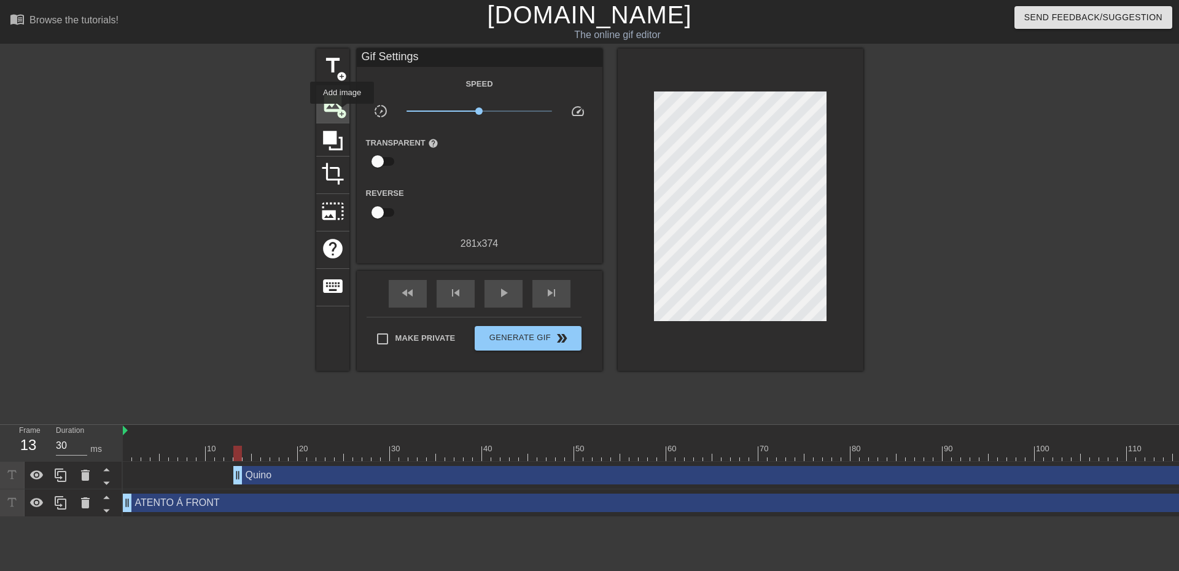
click at [342, 112] on span "add_circle" at bounding box center [341, 114] width 10 height 10
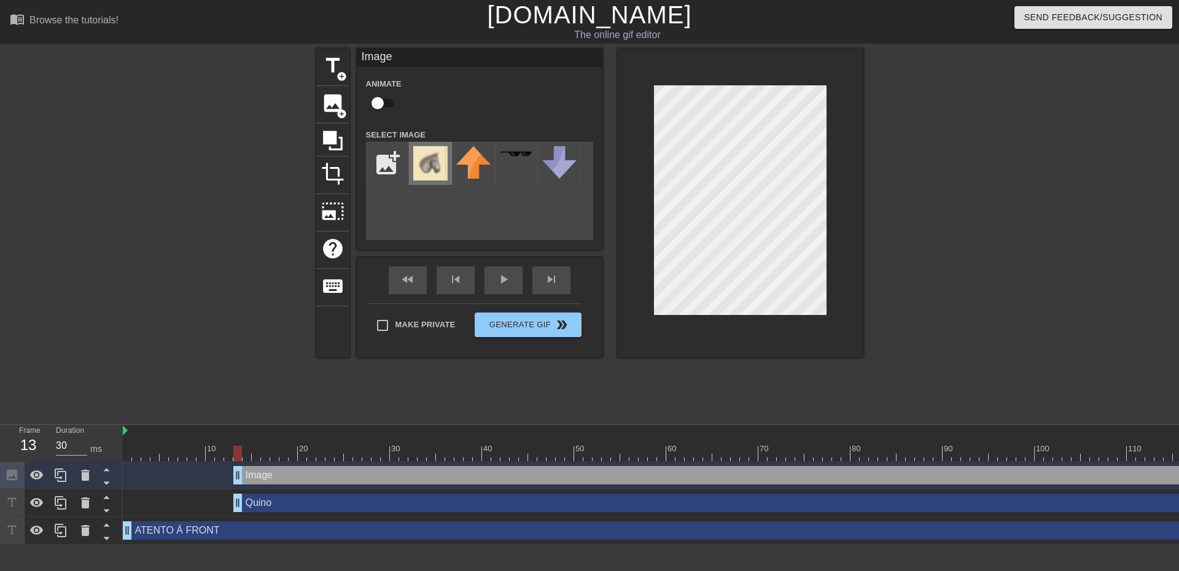
click at [412, 164] on div at bounding box center [430, 163] width 43 height 43
click at [91, 476] on icon at bounding box center [85, 475] width 15 height 15
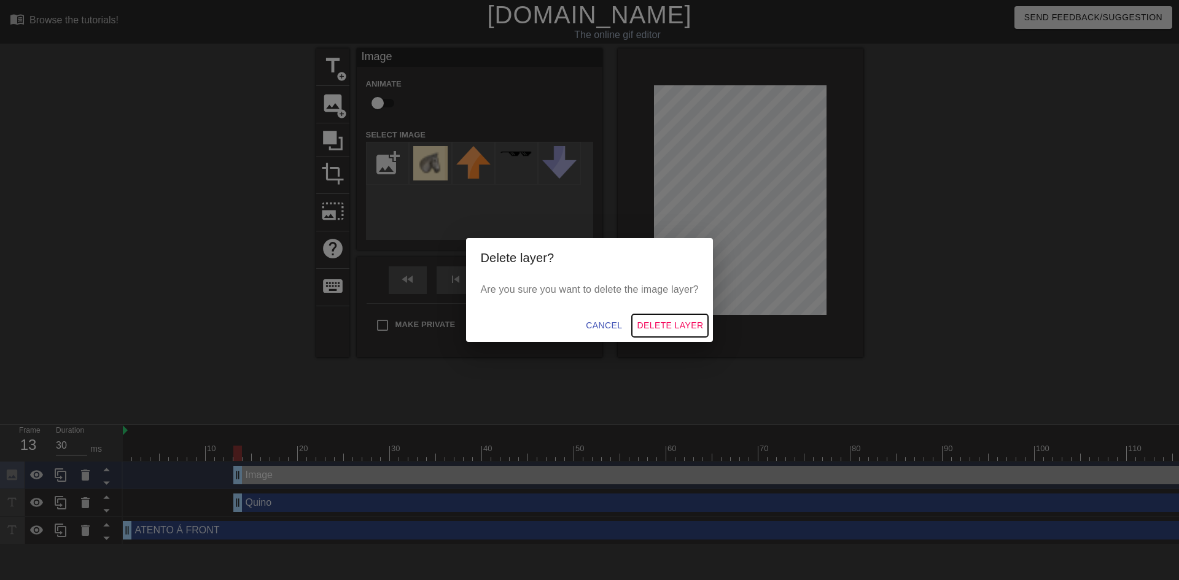
click at [662, 325] on span "Delete Layer" at bounding box center [670, 325] width 66 height 15
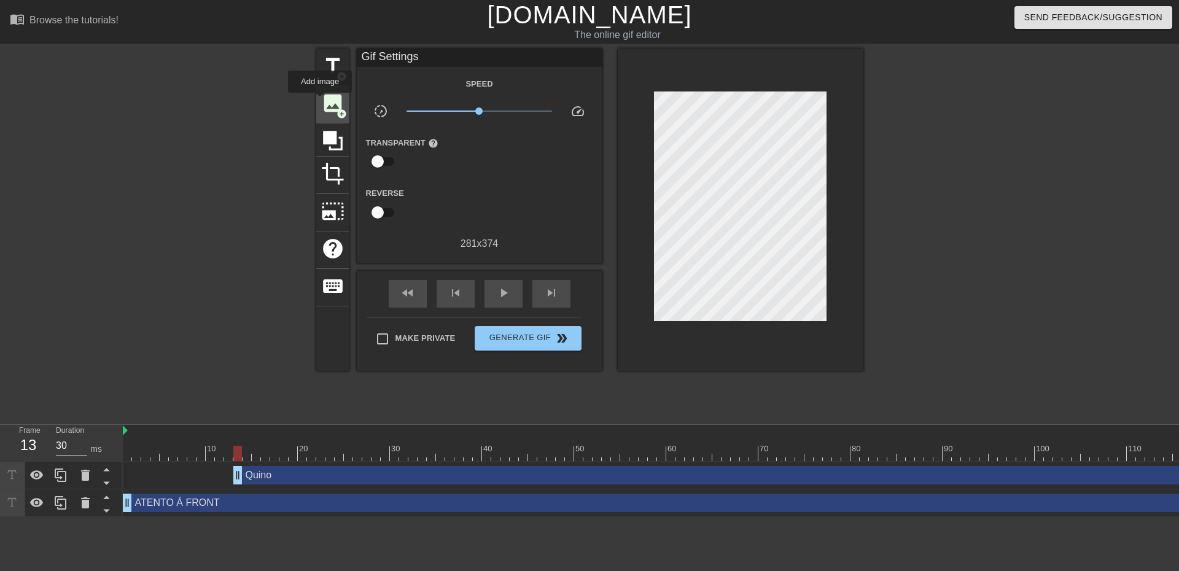
click at [327, 101] on span "image" at bounding box center [332, 102] width 23 height 23
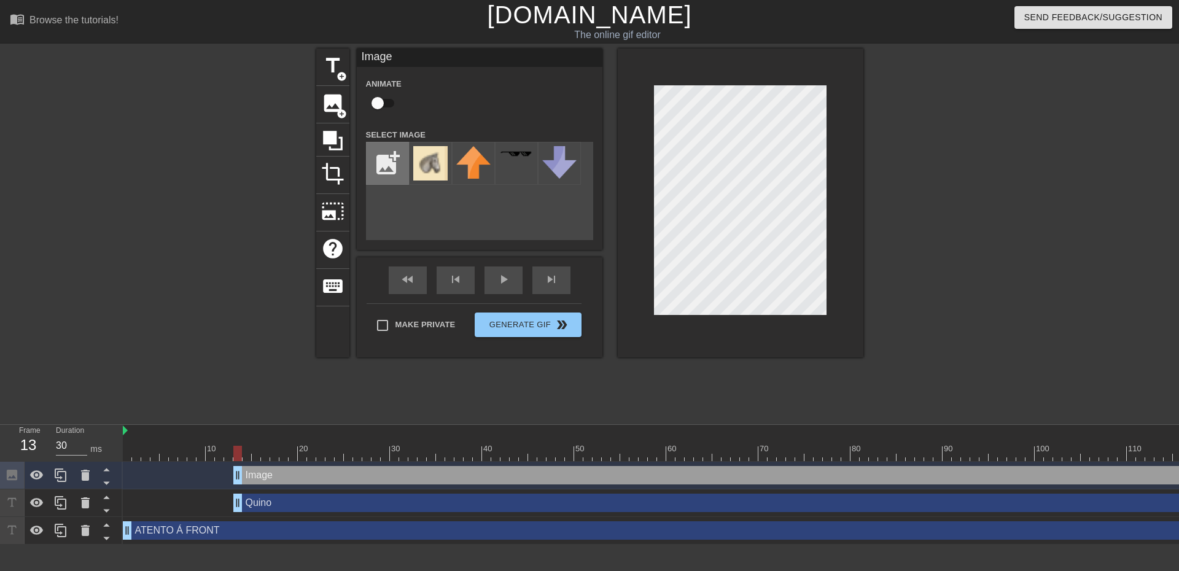
click at [379, 163] on input "file" at bounding box center [387, 163] width 42 height 42
type input "C:\fakepath\Captura de ecrã [DATE] 025255.png"
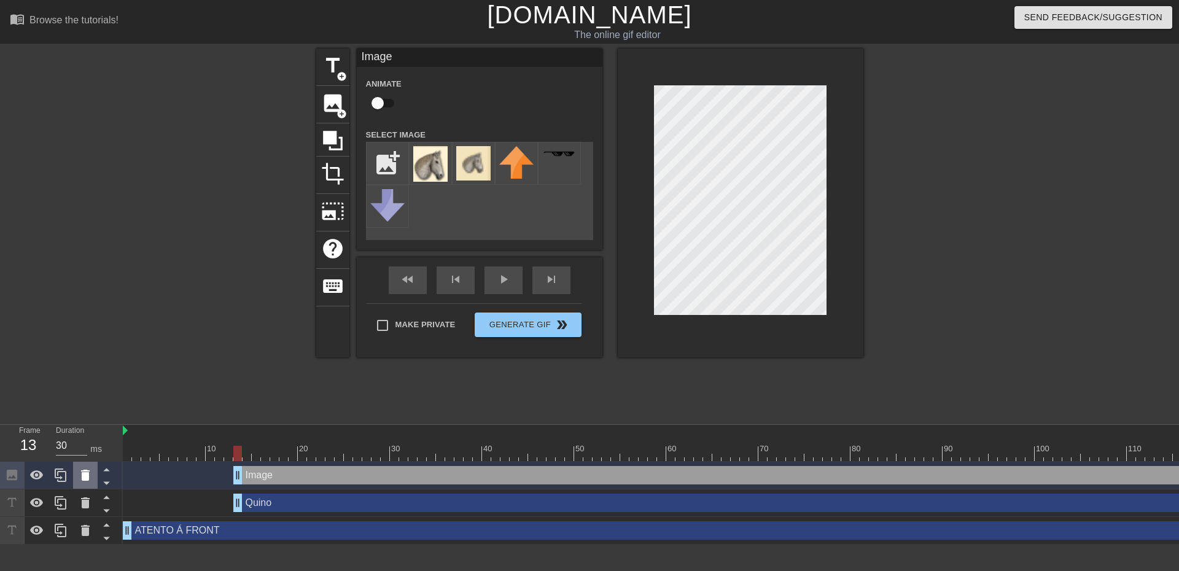
click at [89, 476] on icon at bounding box center [85, 475] width 15 height 15
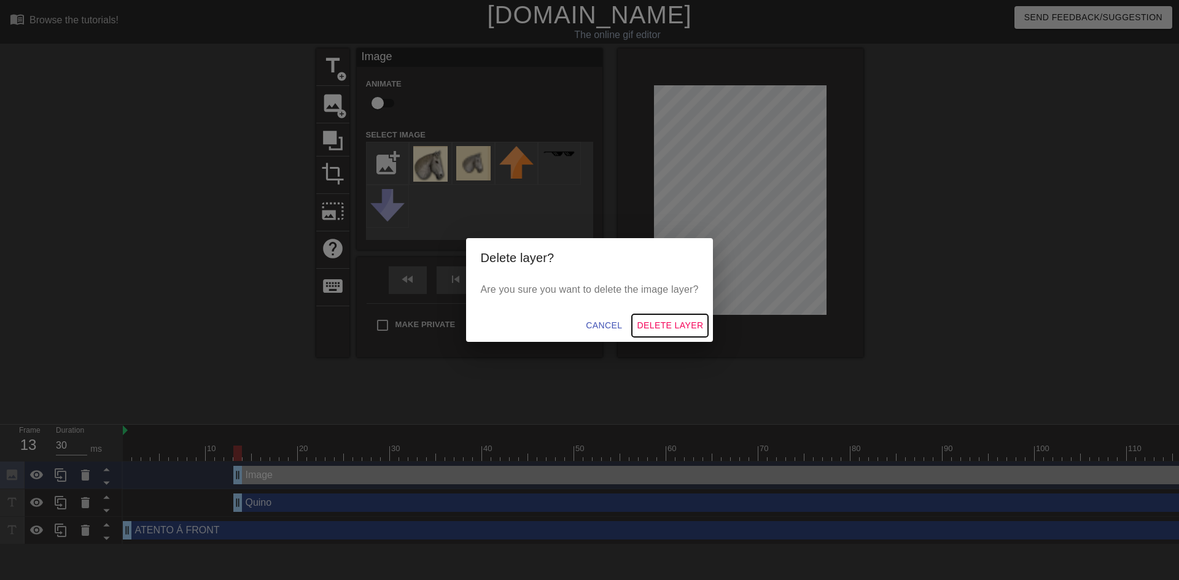
click at [662, 328] on span "Delete Layer" at bounding box center [670, 325] width 66 height 15
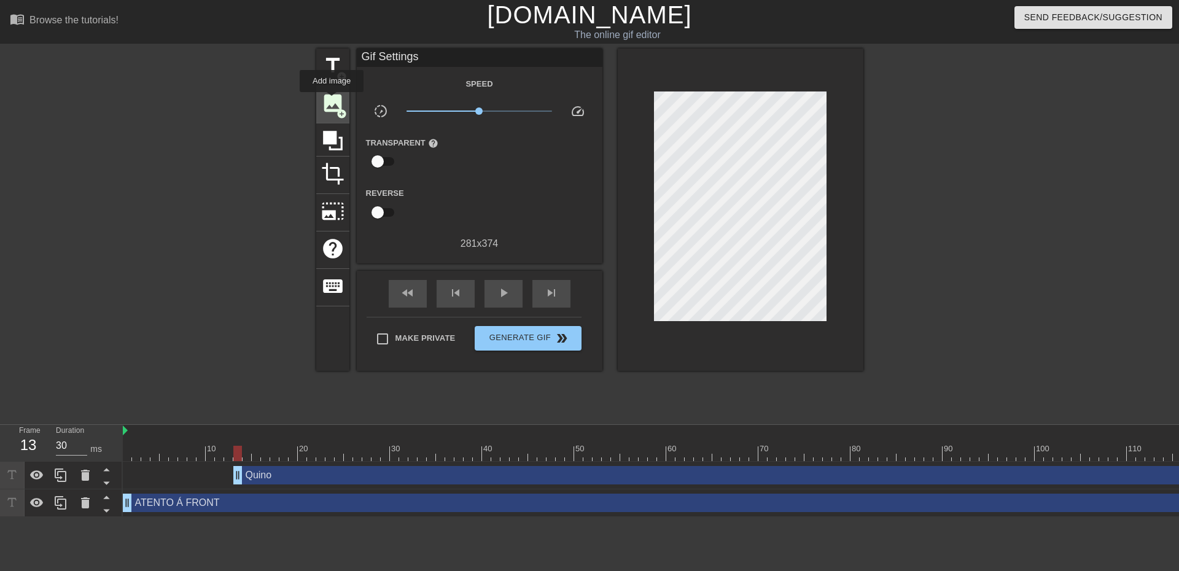
click at [332, 100] on span "image" at bounding box center [332, 102] width 23 height 23
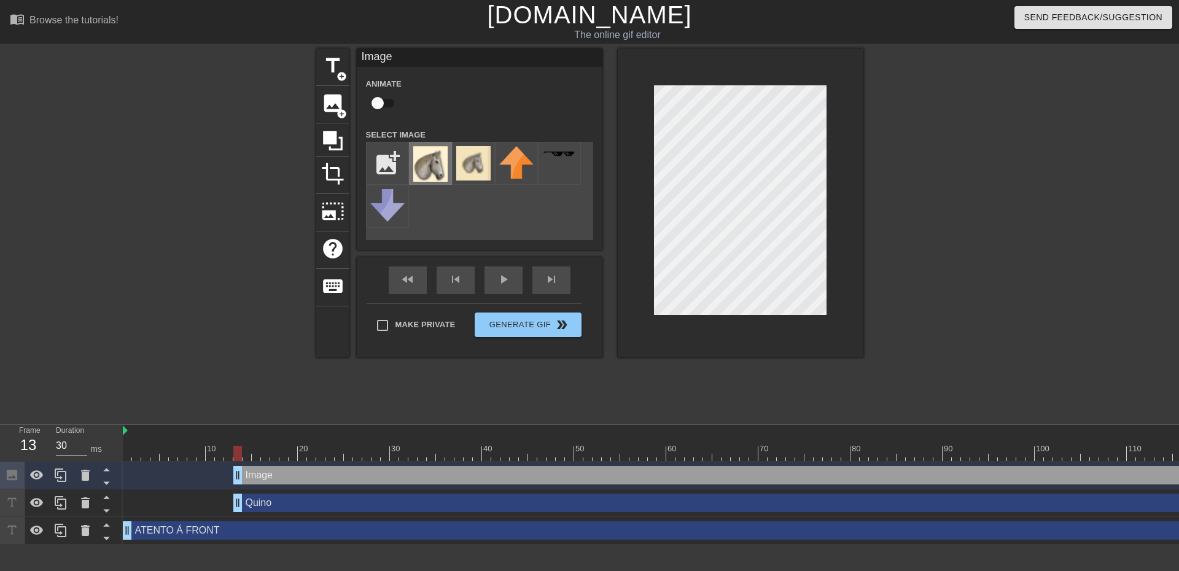
click at [434, 160] on img at bounding box center [430, 164] width 34 height 36
click at [964, 207] on div at bounding box center [970, 232] width 184 height 368
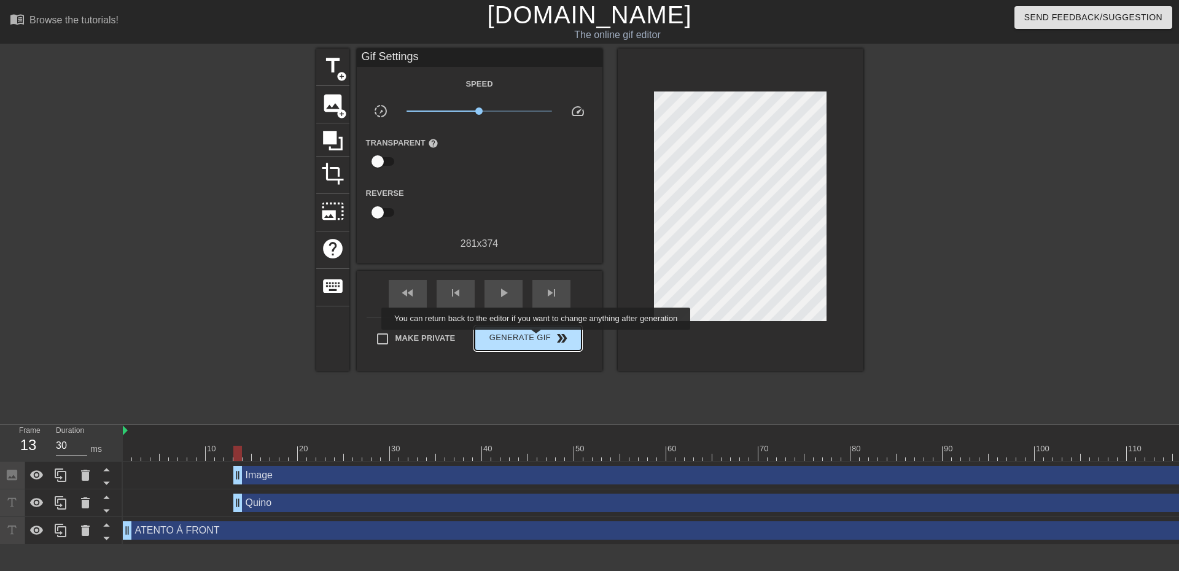
click at [545, 346] on button "Generate Gif double_arrow" at bounding box center [528, 338] width 106 height 25
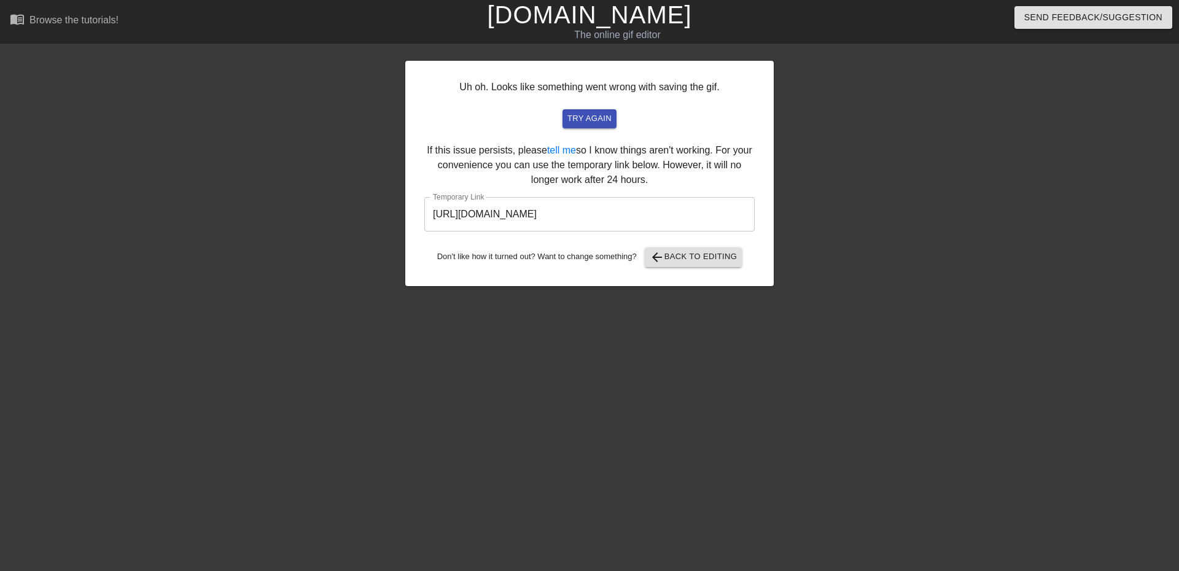
drag, startPoint x: 491, startPoint y: 193, endPoint x: 424, endPoint y: 185, distance: 67.3
click at [430, 185] on div "Uh oh. Looks like something went wrong with saving the gif. try again If this i…" at bounding box center [589, 173] width 368 height 225
